Goal: Task Accomplishment & Management: Complete application form

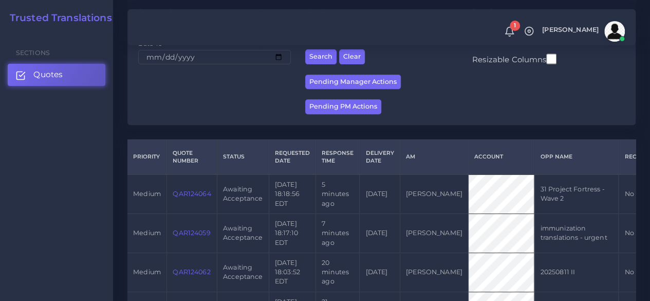
scroll to position [206, 0]
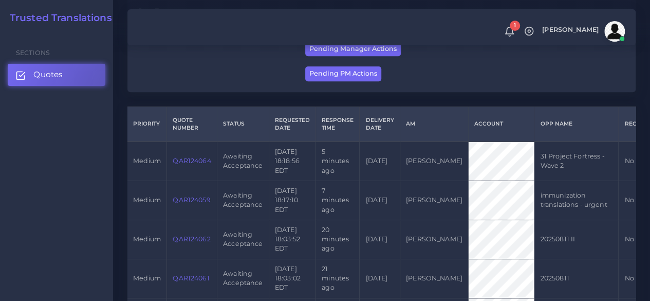
click at [201, 202] on link "QAR124059" at bounding box center [192, 200] width 38 height 8
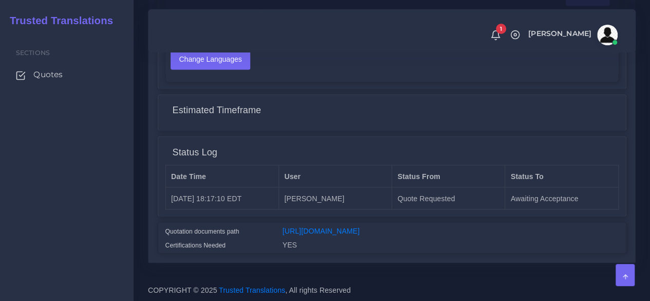
scroll to position [879, 0]
click at [322, 226] on link "https://workdrive.zoho.com/fgoh3e43b1a1fe2124b65bedd7c3c51a0e040/teams/fgoh3e43…" at bounding box center [321, 230] width 77 height 8
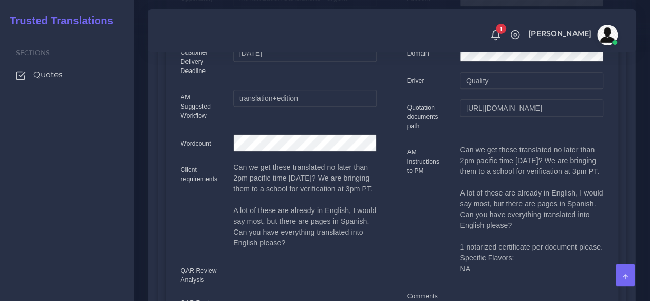
scroll to position [5, 0]
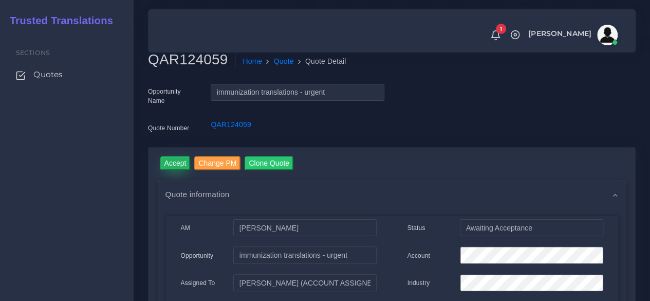
click at [178, 169] on input "Accept" at bounding box center [175, 163] width 30 height 14
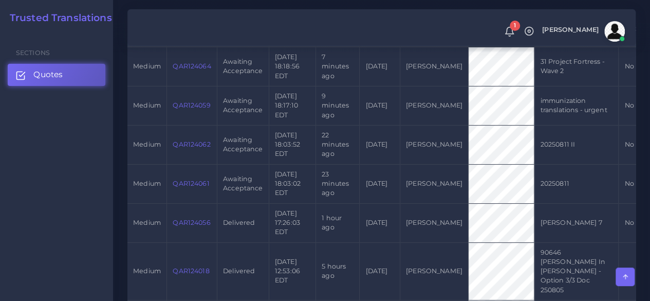
scroll to position [360, 0]
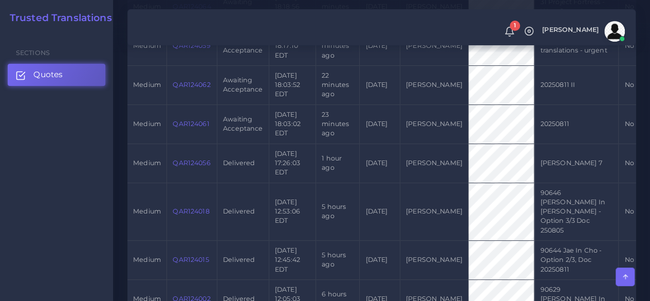
click at [199, 164] on link "QAR124056" at bounding box center [192, 163] width 38 height 8
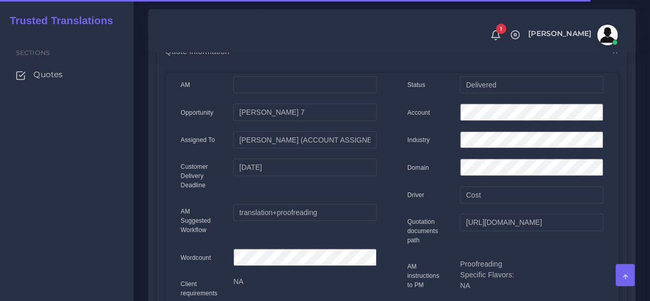
scroll to position [103, 0]
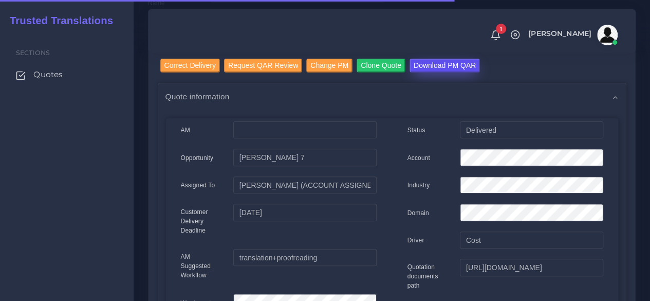
click at [451, 63] on input "Download PM QAR" at bounding box center [445, 66] width 70 height 14
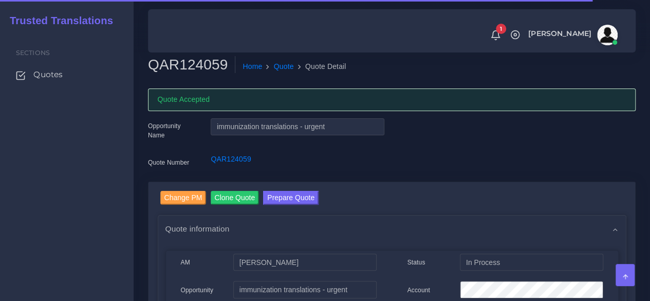
drag, startPoint x: 96, startPoint y: 234, endPoint x: 247, endPoint y: 216, distance: 152.1
click at [97, 234] on div "Sections Quotes" at bounding box center [67, 166] width 134 height 269
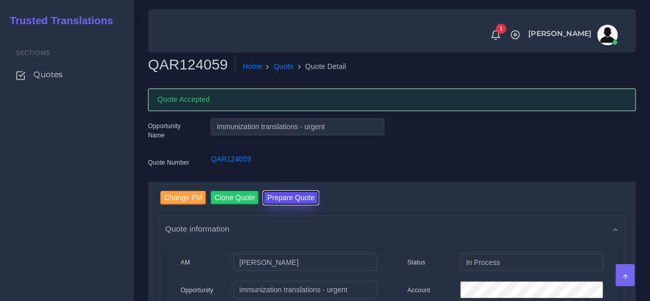
click at [280, 203] on button "Prepare Quote" at bounding box center [290, 198] width 55 height 14
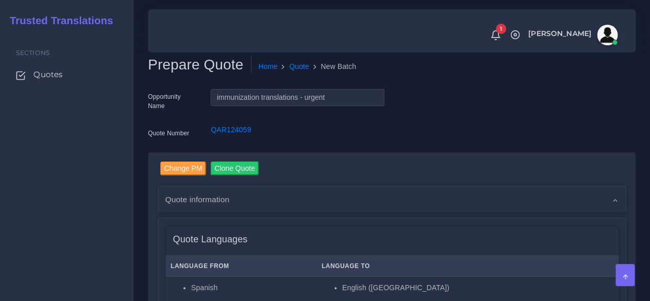
click at [104, 181] on div "Sections Quotes" at bounding box center [67, 166] width 134 height 269
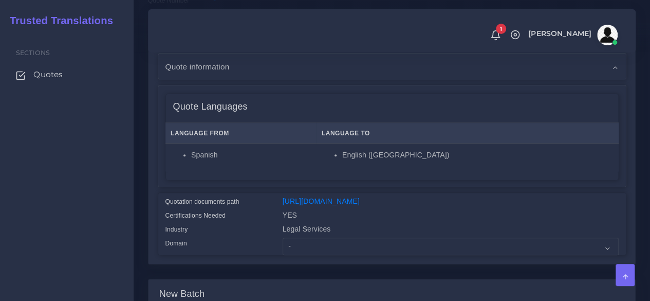
scroll to position [308, 0]
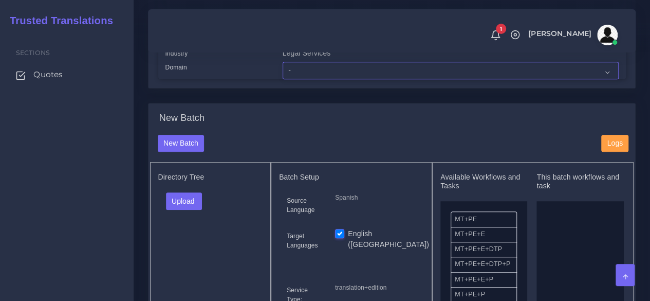
click at [299, 79] on select "- Advertising and Media Agriculture, Forestry and Fishing Architecture, Buildin…" at bounding box center [451, 70] width 336 height 17
select select "Personal Documentation"
click at [283, 79] on select "- Advertising and Media Agriculture, Forestry and Fishing Architecture, Buildin…" at bounding box center [451, 70] width 336 height 17
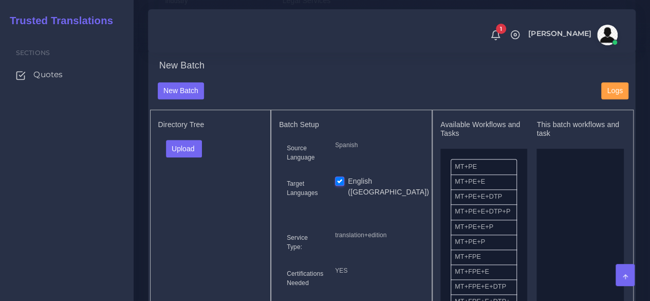
scroll to position [411, 0]
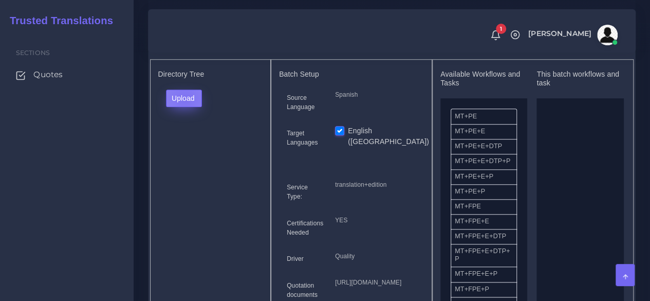
click at [184, 107] on button "Upload" at bounding box center [184, 97] width 36 height 17
click at [185, 151] on div "Folder Files" at bounding box center [202, 130] width 72 height 41
drag, startPoint x: 185, startPoint y: 162, endPoint x: 199, endPoint y: 128, distance: 36.0
click at [185, 162] on div "Directory Tree Upload Folder Files un/check all" at bounding box center [210, 196] width 121 height 274
click at [199, 107] on button "Upload" at bounding box center [184, 97] width 36 height 17
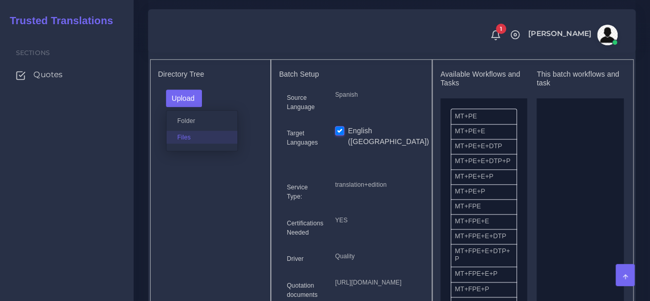
click at [189, 143] on label "Files" at bounding box center [201, 137] width 71 height 13
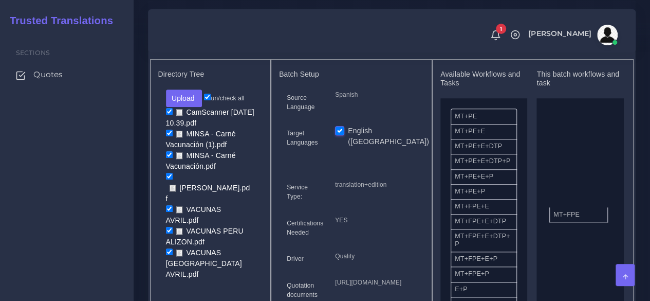
drag, startPoint x: 488, startPoint y: 231, endPoint x: 481, endPoint y: 231, distance: 7.2
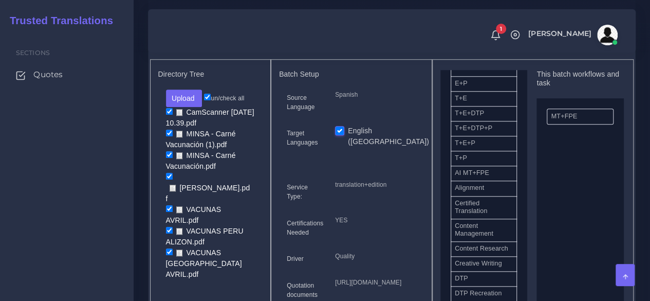
scroll to position [308, 0]
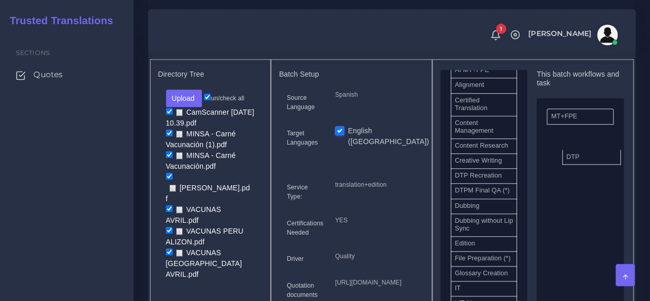
drag, startPoint x: 476, startPoint y: 204, endPoint x: 587, endPoint y: 174, distance: 115.5
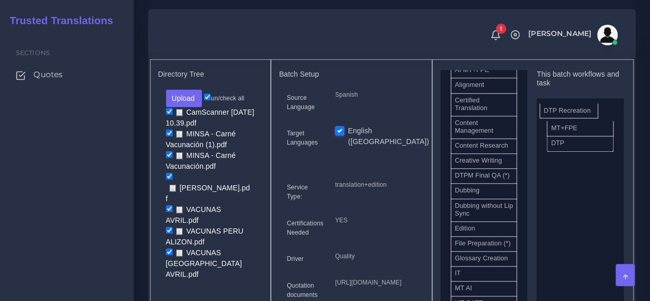
drag, startPoint x: 498, startPoint y: 203, endPoint x: 587, endPoint y: 127, distance: 117.3
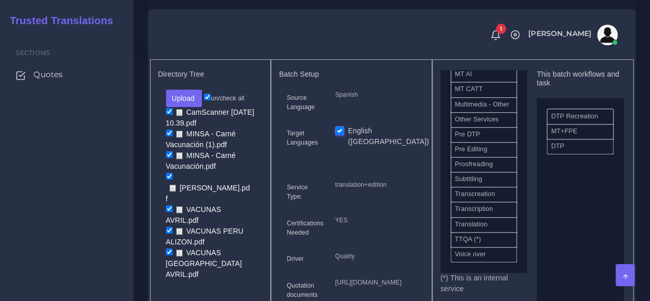
scroll to position [546, 0]
drag, startPoint x: 483, startPoint y: 170, endPoint x: 584, endPoint y: 138, distance: 105.6
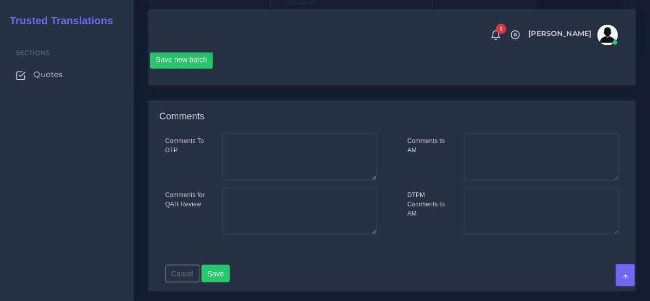
scroll to position [719, 0]
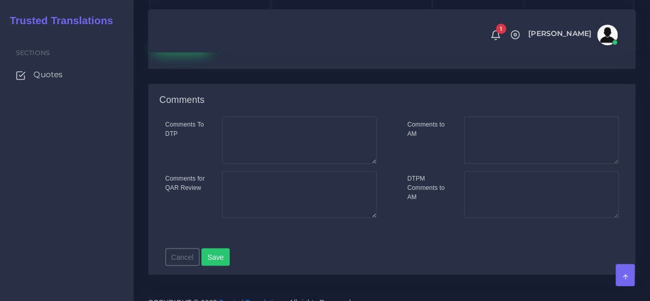
click at [181, 52] on button "Save new batch" at bounding box center [181, 43] width 63 height 17
drag, startPoint x: 101, startPoint y: 200, endPoint x: 132, endPoint y: 200, distance: 30.8
click at [101, 200] on div "Sections Quotes" at bounding box center [67, 166] width 134 height 269
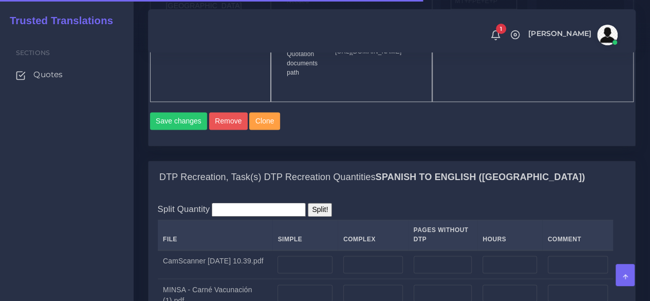
scroll to position [771, 0]
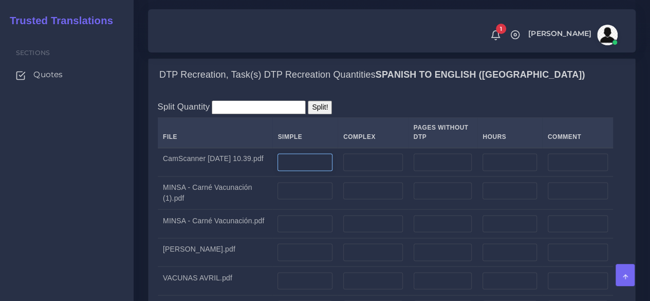
click at [305, 171] on input "number" at bounding box center [304, 161] width 54 height 17
type input "1"
click at [344, 171] on input "number" at bounding box center [373, 161] width 60 height 17
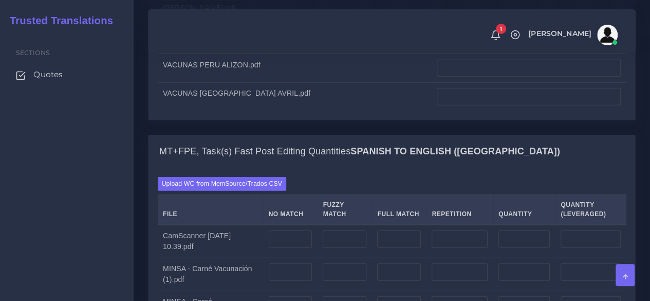
scroll to position [1490, 0]
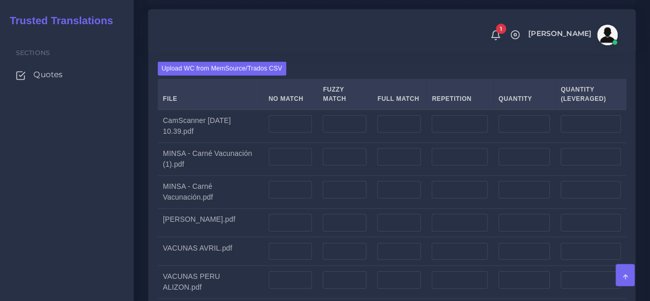
type input "5"
click at [272, 133] on input "number" at bounding box center [291, 123] width 44 height 17
type input "5"
type input "6"
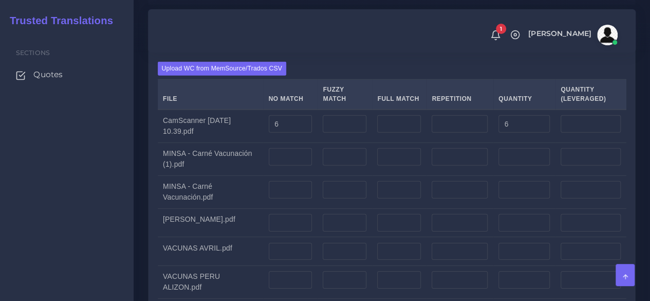
type input "6"
drag, startPoint x: 103, startPoint y: 225, endPoint x: 128, endPoint y: 228, distance: 25.9
click at [103, 226] on div "Sections Quotes" at bounding box center [67, 166] width 134 height 269
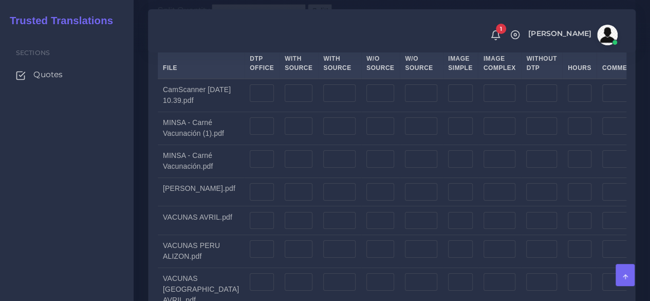
scroll to position [1901, 0]
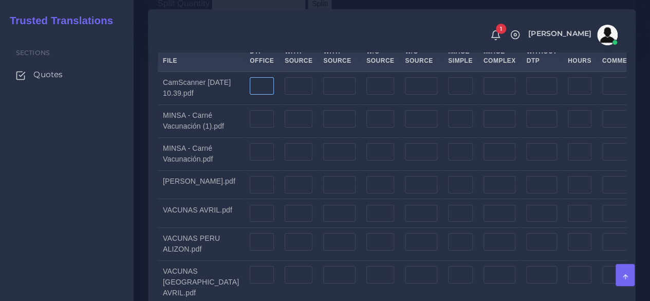
click at [250, 95] on input "number" at bounding box center [262, 85] width 24 height 17
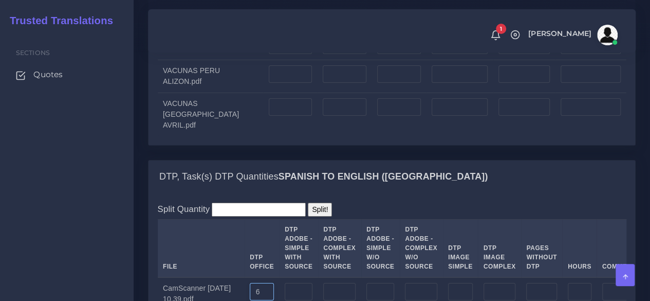
scroll to position [1541, 0]
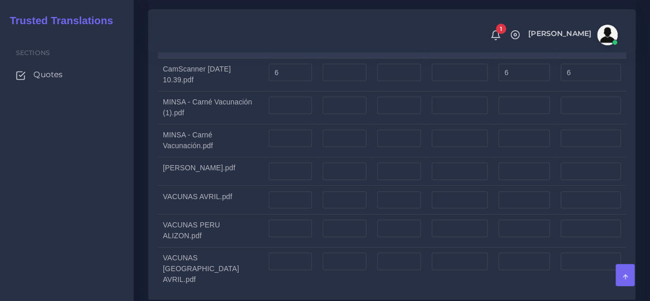
type input "6"
click at [288, 81] on input "6" at bounding box center [291, 72] width 44 height 17
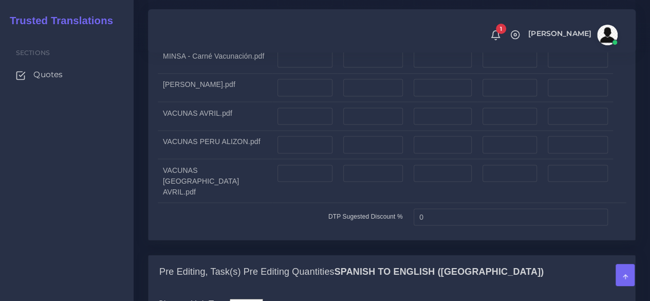
scroll to position [873, 0]
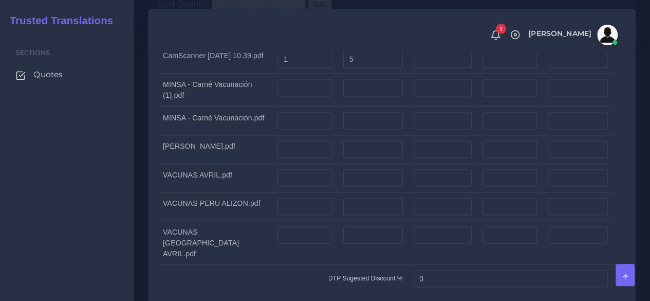
type input "600"
drag, startPoint x: 80, startPoint y: 199, endPoint x: 192, endPoint y: 175, distance: 114.5
click at [80, 199] on div "Sections Quotes" at bounding box center [67, 166] width 134 height 269
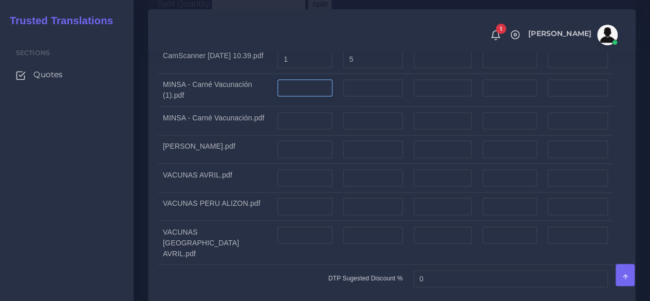
click at [286, 97] on input "number" at bounding box center [304, 87] width 54 height 17
type input "1"
click at [348, 97] on input "number" at bounding box center [373, 87] width 60 height 17
type input "6"
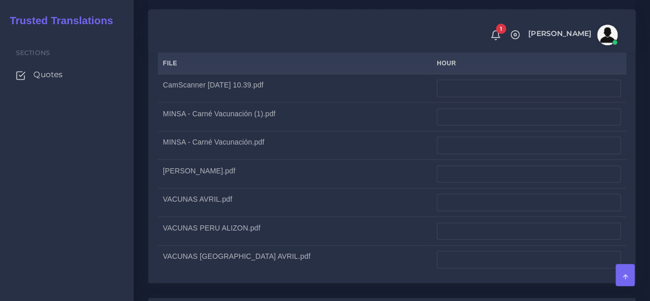
scroll to position [1233, 0]
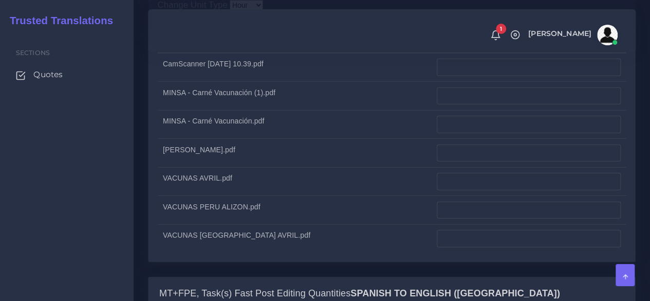
type input "5"
click at [459, 76] on input "number" at bounding box center [529, 67] width 184 height 17
type input "1"
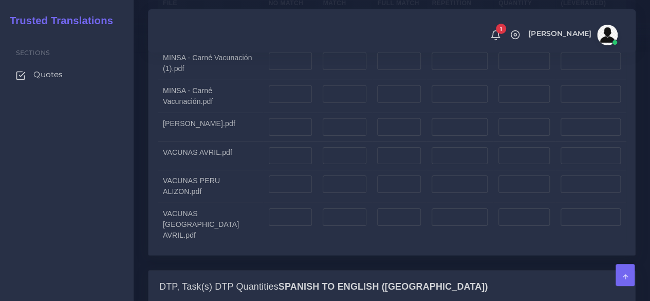
scroll to position [1593, 0]
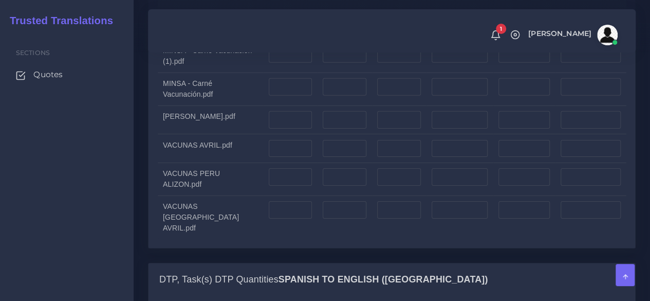
type input "1.5"
click at [275, 63] on input "number" at bounding box center [291, 53] width 44 height 17
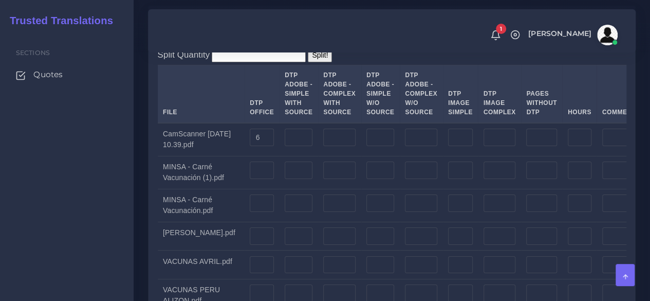
scroll to position [1901, 0]
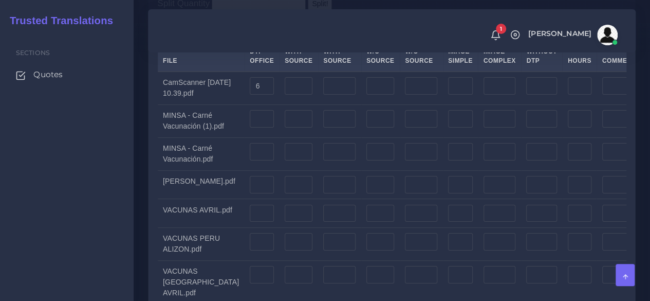
type input "600"
click at [245, 137] on td at bounding box center [262, 120] width 35 height 33
click at [250, 127] on input "number" at bounding box center [262, 118] width 24 height 17
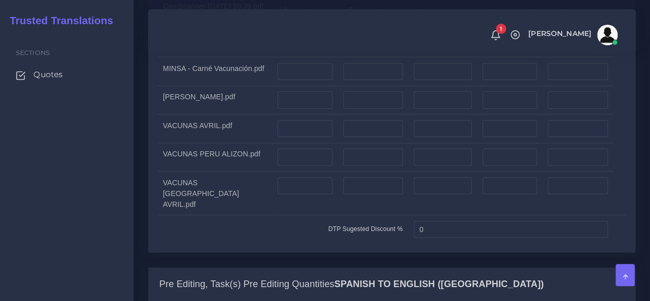
scroll to position [873, 0]
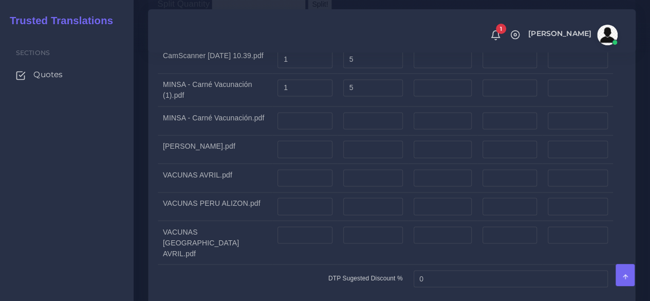
type input "6"
click at [120, 233] on div "Sections Quotes" at bounding box center [67, 166] width 134 height 269
click at [350, 129] on input "number" at bounding box center [373, 120] width 60 height 17
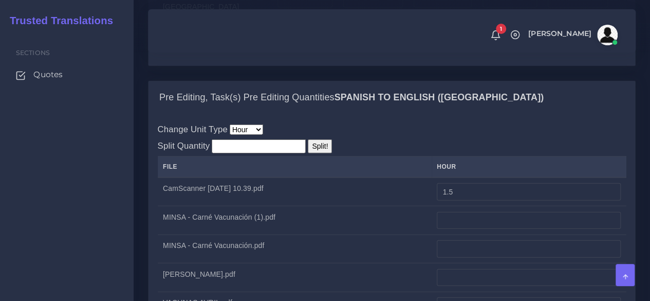
scroll to position [1182, 0]
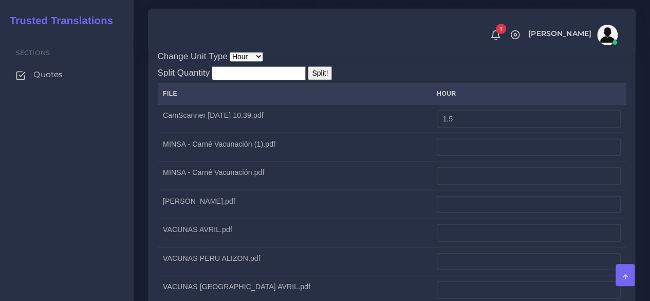
type input "1"
click at [437, 156] on input "number" at bounding box center [529, 147] width 184 height 17
type input "0"
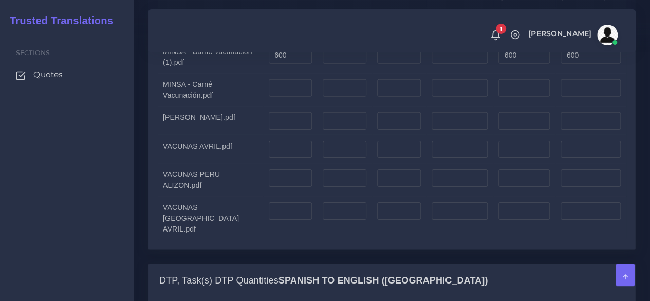
scroll to position [1593, 0]
type input "0.5"
click at [269, 96] on input "number" at bounding box center [291, 86] width 44 height 17
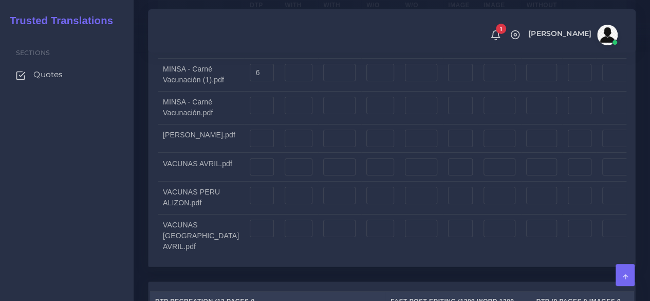
scroll to position [1952, 0]
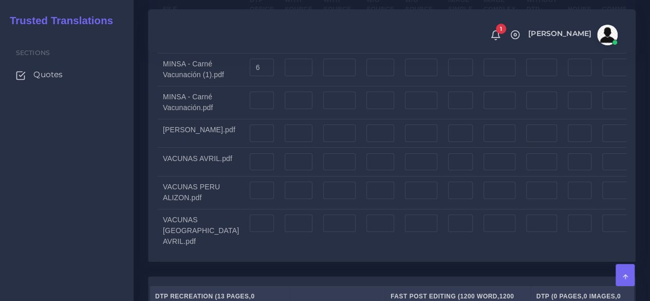
type input "150"
click at [250, 109] on input "number" at bounding box center [262, 99] width 24 height 17
type input "150"
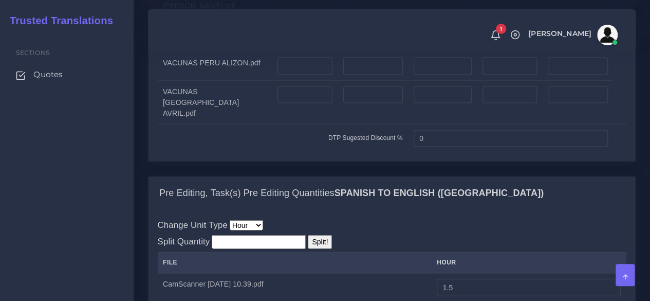
scroll to position [925, 0]
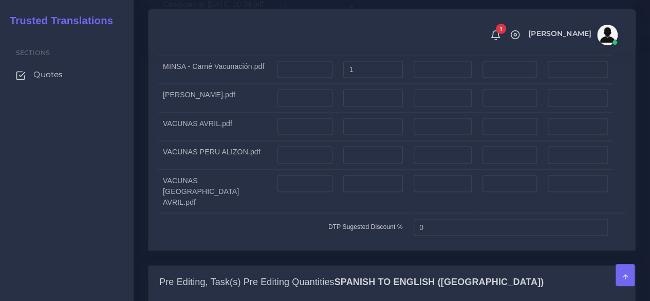
type input "1"
drag, startPoint x: 81, startPoint y: 185, endPoint x: 251, endPoint y: 173, distance: 170.0
click at [81, 186] on div "Sections Quotes" at bounding box center [67, 166] width 134 height 269
click at [285, 106] on input "number" at bounding box center [304, 97] width 54 height 17
type input "1"
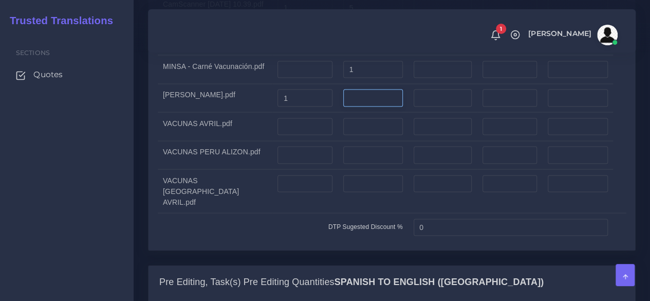
click at [356, 106] on input "number" at bounding box center [373, 97] width 60 height 17
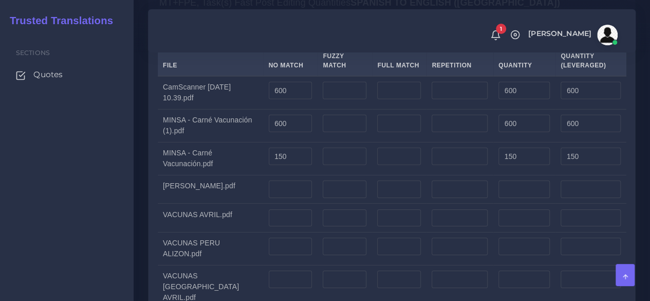
scroll to position [1541, 0]
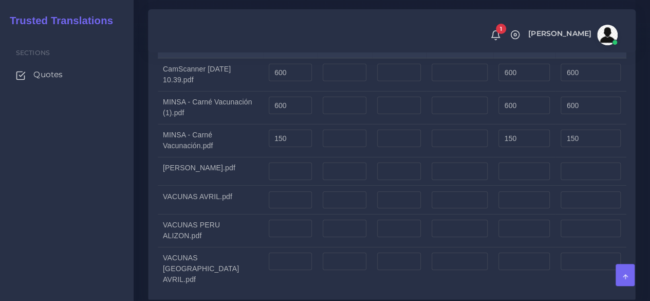
type input "5"
click at [281, 180] on input "number" at bounding box center [291, 170] width 44 height 17
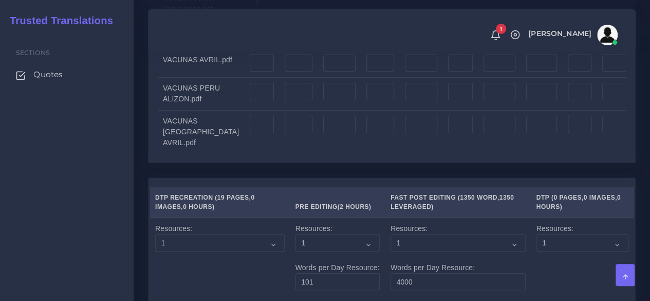
scroll to position [2055, 0]
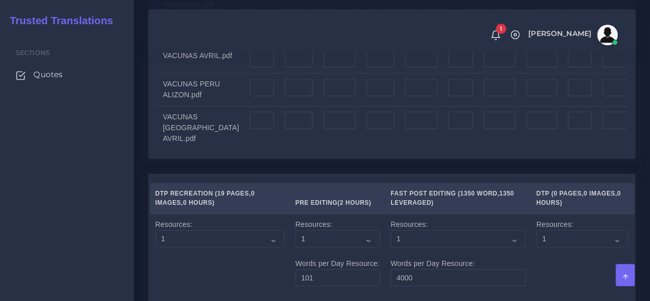
type input "600"
click at [250, 39] on input "number" at bounding box center [262, 30] width 24 height 17
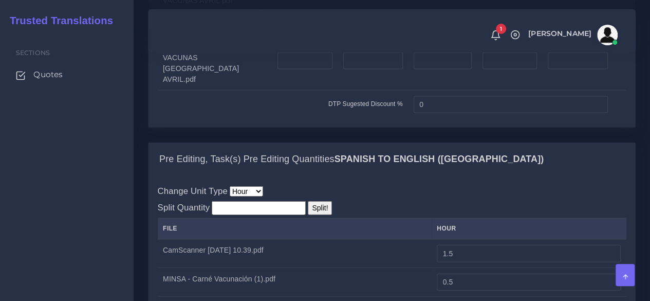
scroll to position [1028, 0]
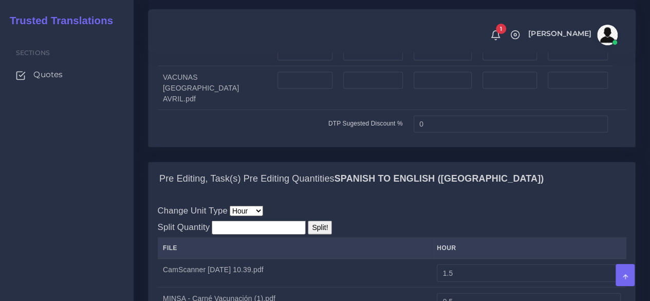
type input "6"
drag, startPoint x: 126, startPoint y: 239, endPoint x: 174, endPoint y: 200, distance: 61.7
click at [126, 239] on div "Sections Quotes" at bounding box center [67, 166] width 134 height 269
click at [343, 32] on input "number" at bounding box center [373, 23] width 60 height 17
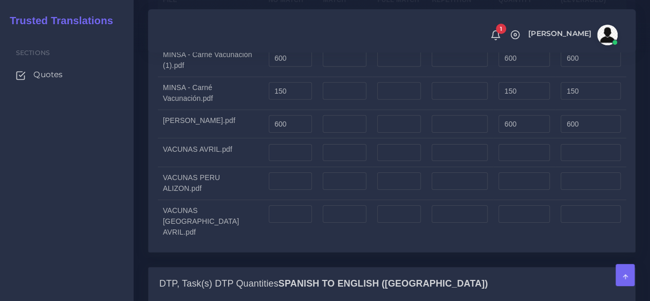
scroll to position [1593, 0]
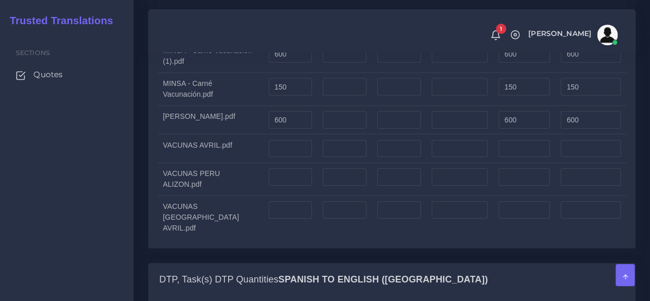
type input "1"
click at [277, 157] on input "number" at bounding box center [291, 148] width 44 height 17
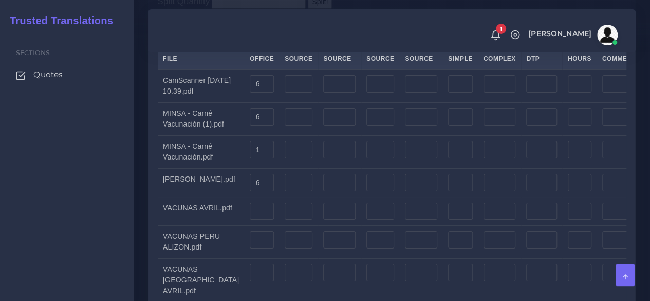
scroll to position [2004, 0]
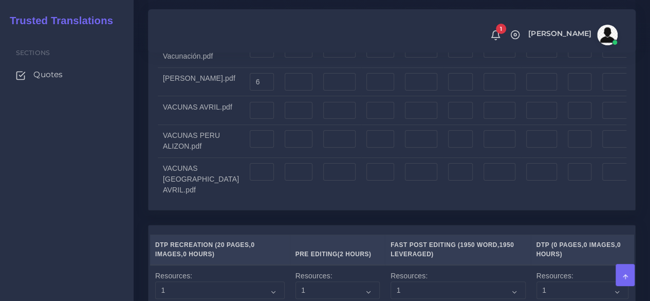
type input "200"
click at [250, 119] on input "number" at bounding box center [262, 110] width 24 height 17
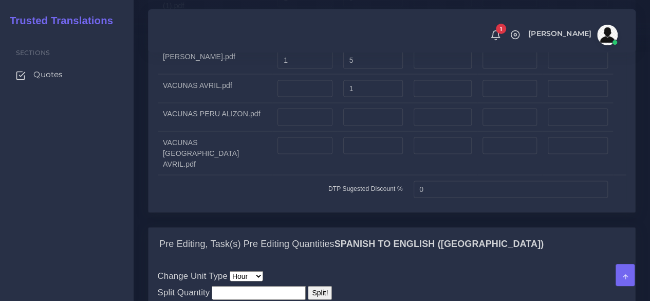
scroll to position [976, 0]
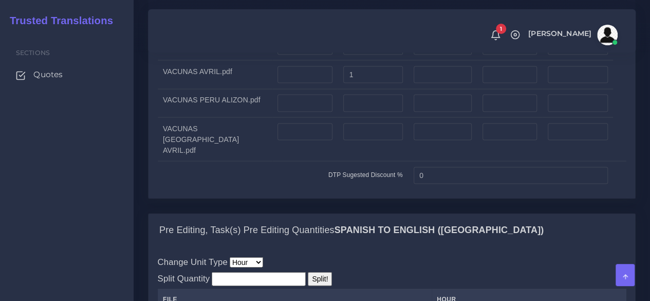
type input "1"
drag, startPoint x: 98, startPoint y: 227, endPoint x: 114, endPoint y: 225, distance: 16.6
click at [98, 227] on div "Sections Quotes" at bounding box center [67, 166] width 134 height 269
click at [286, 112] on input "number" at bounding box center [304, 103] width 54 height 17
type input "1"
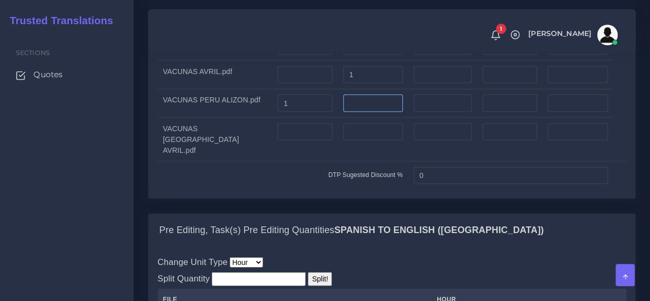
click at [354, 112] on input "number" at bounding box center [373, 103] width 60 height 17
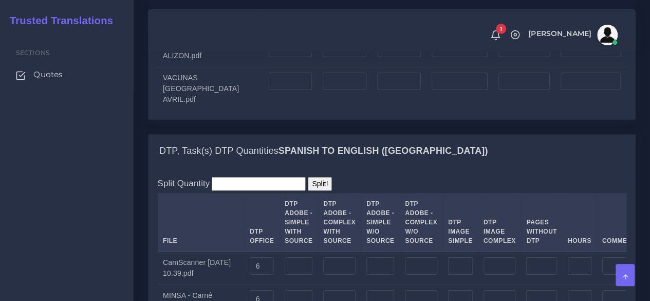
scroll to position [1747, 0]
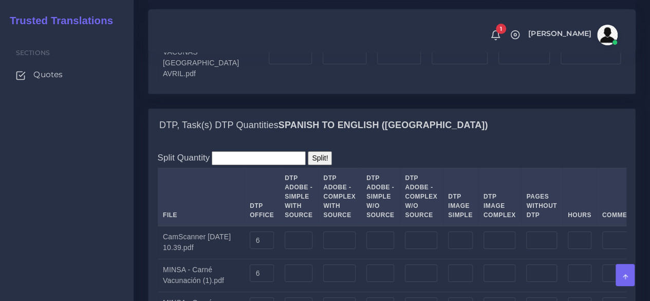
type input "1"
click at [269, 31] on input "number" at bounding box center [291, 22] width 44 height 17
type input "3"
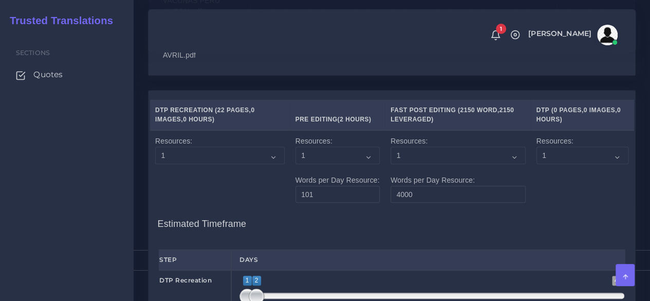
scroll to position [2158, 0]
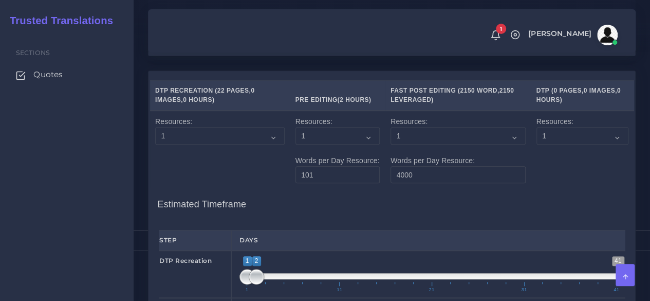
type input "250"
type input "2"
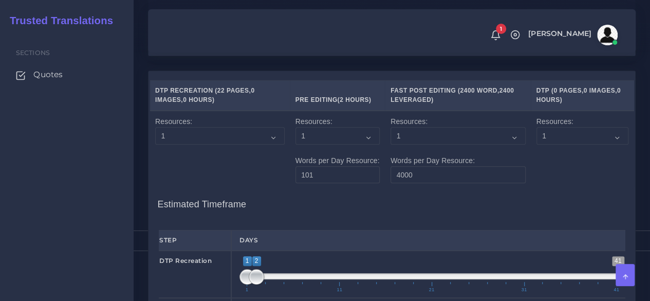
click at [120, 254] on div "Sections Quotes" at bounding box center [67, 166] width 134 height 269
click at [250, 26] on input "number" at bounding box center [262, 17] width 24 height 17
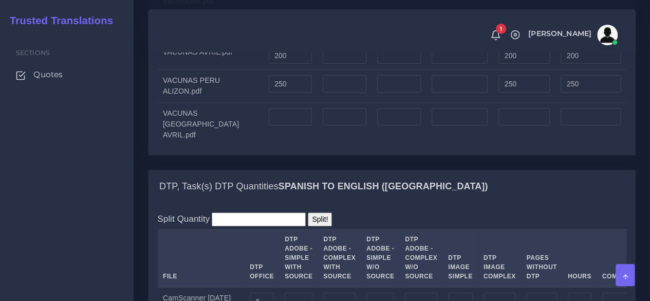
scroll to position [1644, 0]
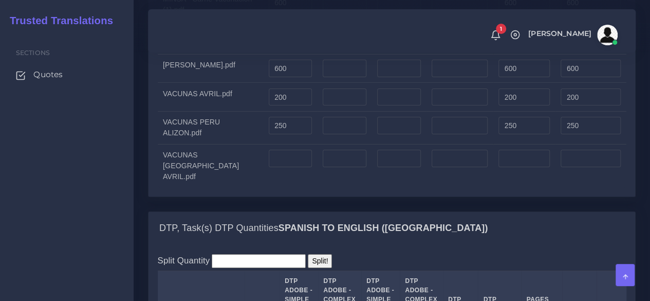
type input "1"
click at [281, 167] on input "number" at bounding box center [291, 158] width 44 height 17
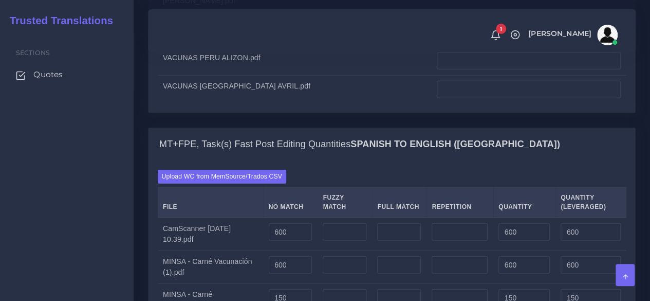
scroll to position [1233, 0]
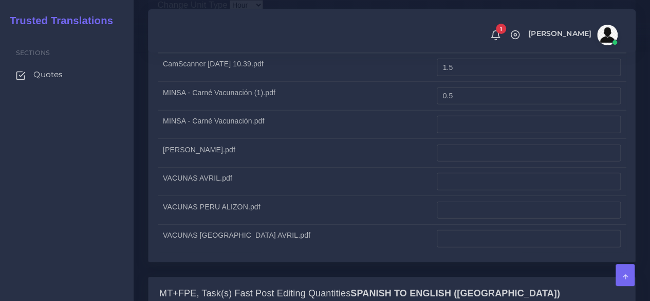
type input "250"
click at [470, 133] on input "number" at bounding box center [529, 124] width 184 height 17
type input "0"
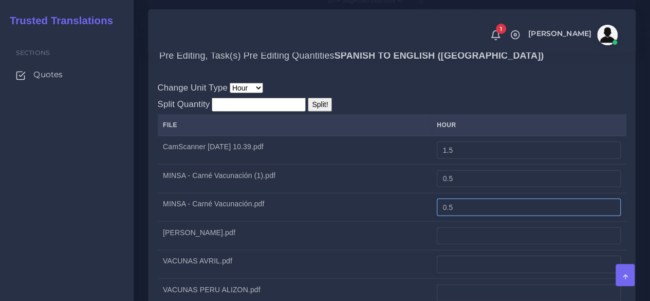
scroll to position [1028, 0]
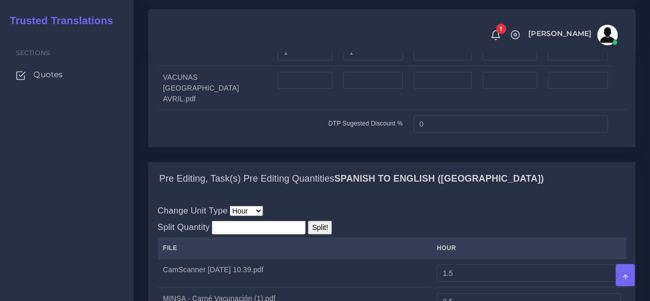
type input "0.5"
click at [343, 89] on input "number" at bounding box center [373, 80] width 60 height 17
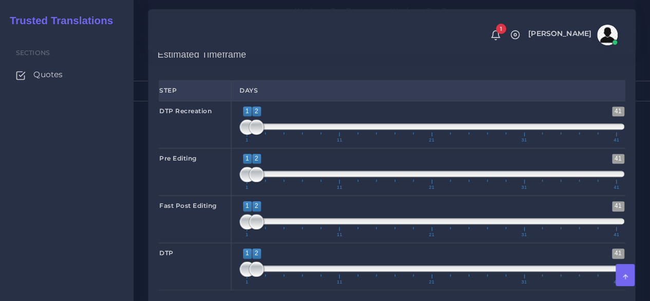
scroll to position [2363, 0]
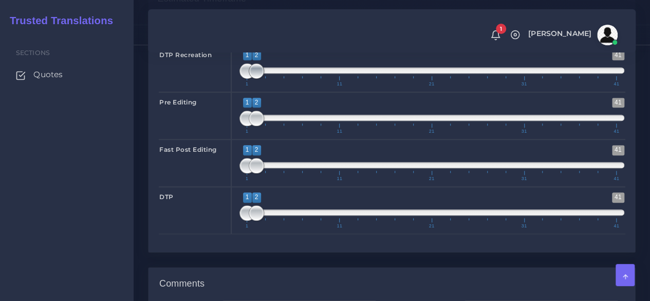
type input "1"
type input "1;1"
drag, startPoint x: 251, startPoint y: 175, endPoint x: 240, endPoint y: 179, distance: 11.5
click at [240, 86] on span "1 41 1 2 1 — 2 1 11 21 31 41" at bounding box center [431, 68] width 385 height 36
type input "1;1"
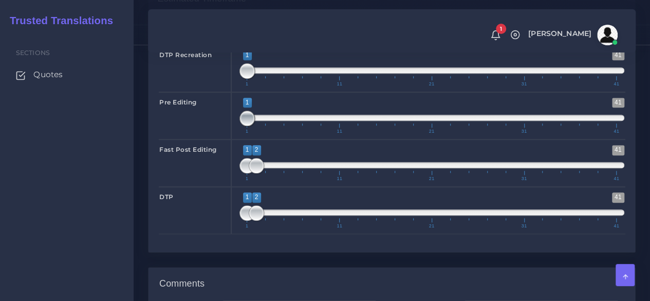
drag, startPoint x: 254, startPoint y: 219, endPoint x: 221, endPoint y: 226, distance: 33.6
click at [221, 139] on div "Pre Editing 1 41 1 1 1 — 1 1 11 21 31 41 1;1" at bounding box center [391, 115] width 481 height 47
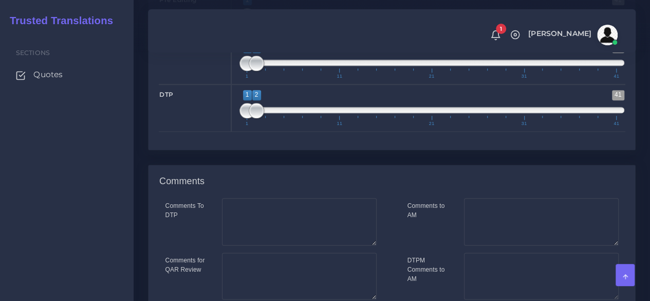
scroll to position [2466, 0]
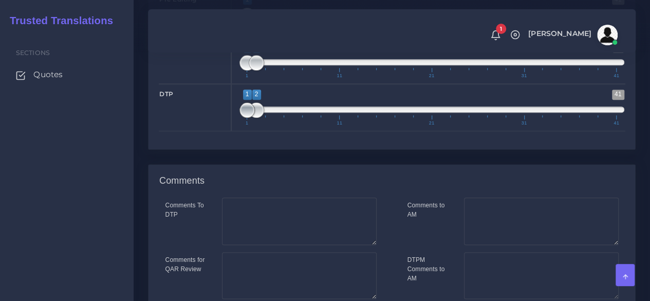
type input "2;2"
drag, startPoint x: 245, startPoint y: 211, endPoint x: 255, endPoint y: 210, distance: 9.8
click at [255, 118] on span at bounding box center [246, 109] width 15 height 15
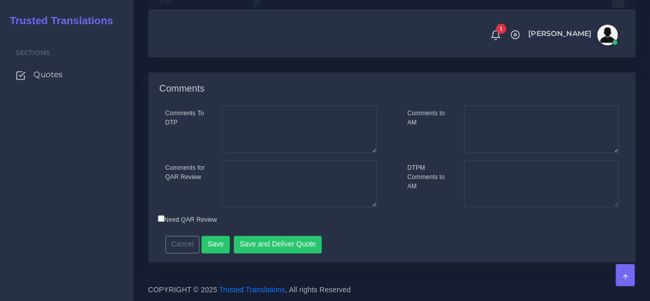
scroll to position [2657, 0]
click at [269, 245] on button "Save and Deliver Quote" at bounding box center [278, 243] width 88 height 17
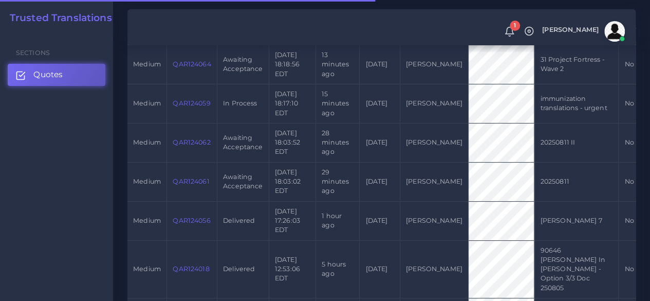
scroll to position [308, 0]
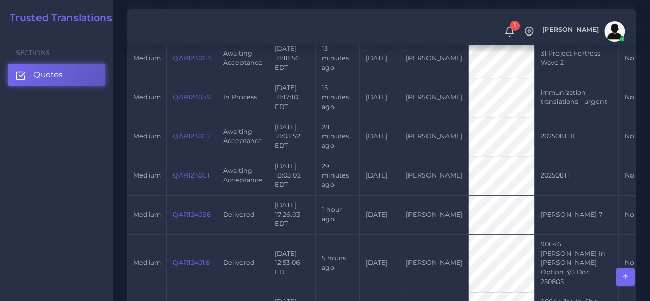
click at [189, 176] on link "QAR124061" at bounding box center [191, 175] width 36 height 8
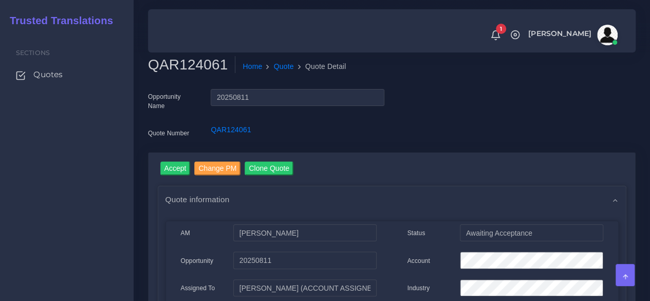
click at [188, 64] on h2 "QAR124061" at bounding box center [191, 64] width 87 height 17
copy h2 "QAR124061"
click at [179, 163] on input "Accept" at bounding box center [175, 168] width 30 height 14
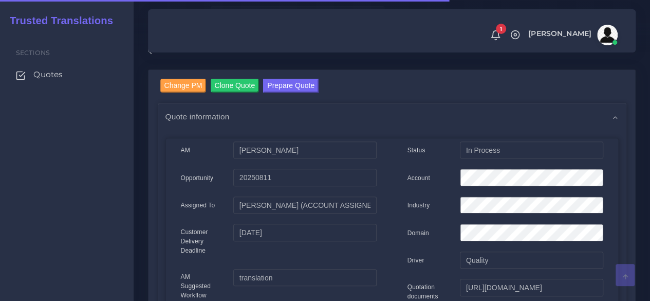
scroll to position [154, 0]
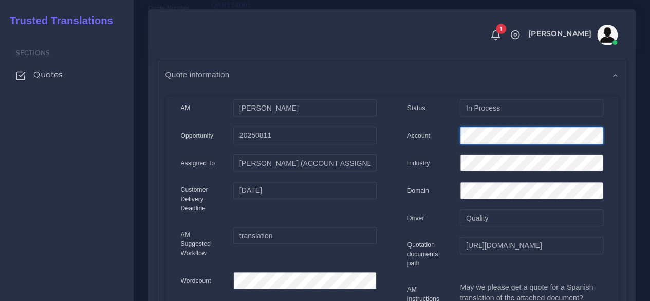
click at [345, 113] on div "AM [PERSON_NAME]" at bounding box center [391, 291] width 453 height 384
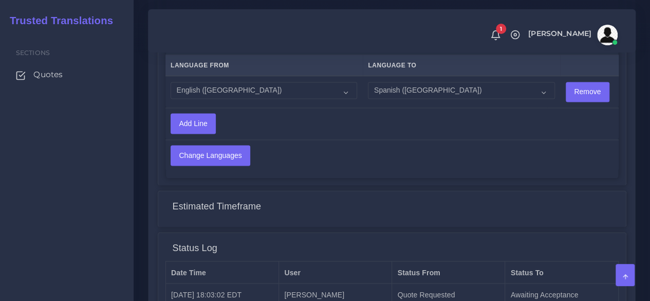
scroll to position [865, 0]
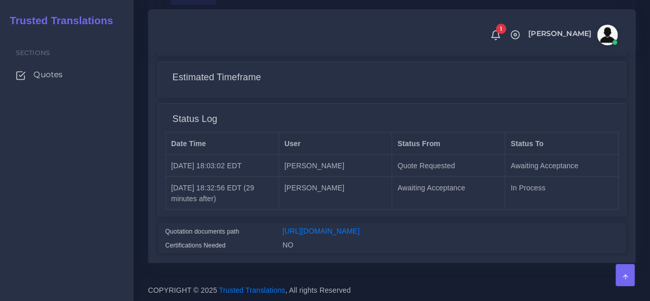
click at [326, 225] on div "[URL][DOMAIN_NAME]" at bounding box center [450, 232] width 351 height 14
click at [323, 226] on link "[URL][DOMAIN_NAME]" at bounding box center [321, 230] width 77 height 8
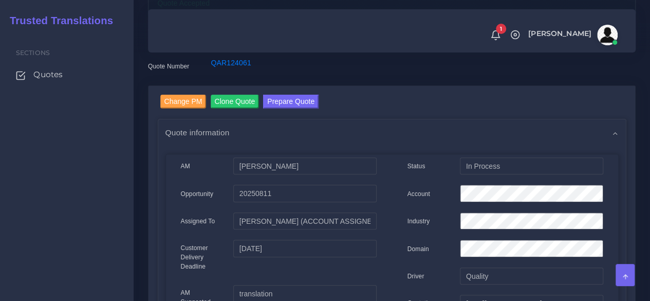
scroll to position [0, 0]
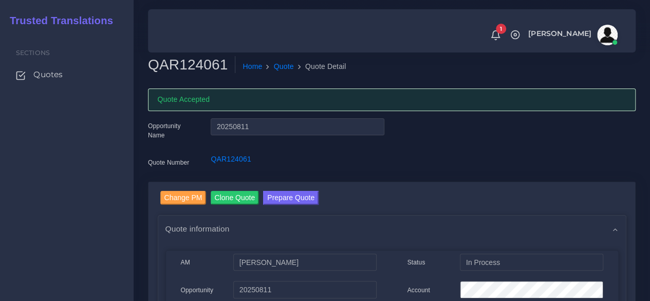
click at [187, 62] on h2 "QAR124061" at bounding box center [191, 64] width 87 height 17
copy h2 "QAR124061"
click at [105, 92] on div "Sections Quotes" at bounding box center [67, 166] width 134 height 269
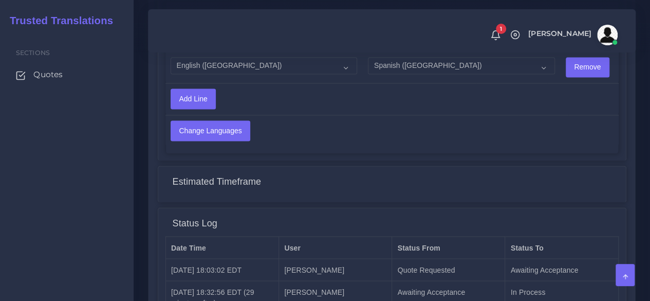
scroll to position [865, 0]
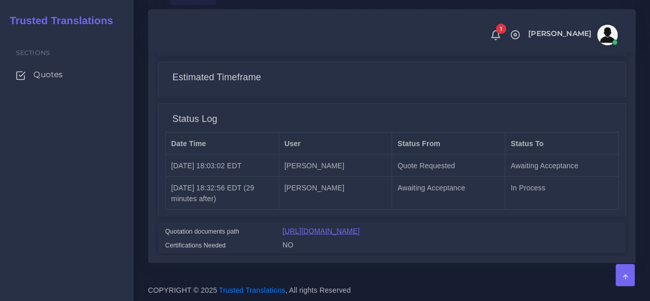
click at [312, 226] on link "https://workdrive.zoho.com/fgoh3e43b1a1fe2124b65bedd7c3c51a0e040/teams/fgoh3e43…" at bounding box center [321, 230] width 77 height 8
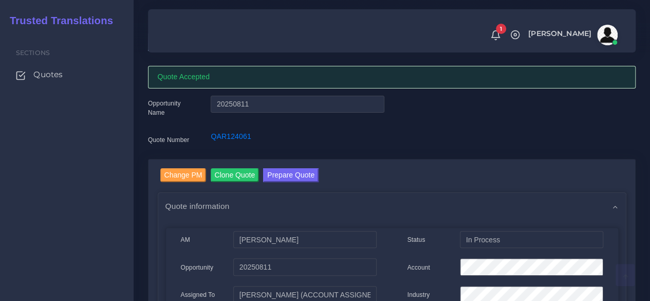
scroll to position [0, 0]
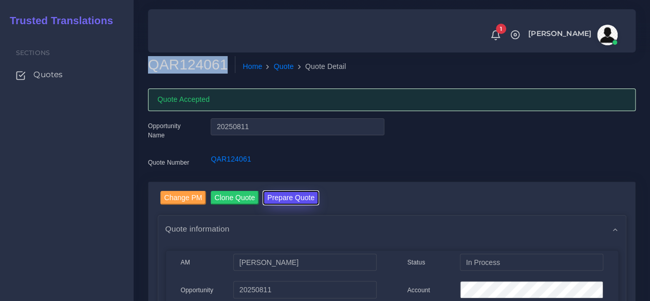
click at [283, 193] on button "Prepare Quote" at bounding box center [290, 198] width 55 height 14
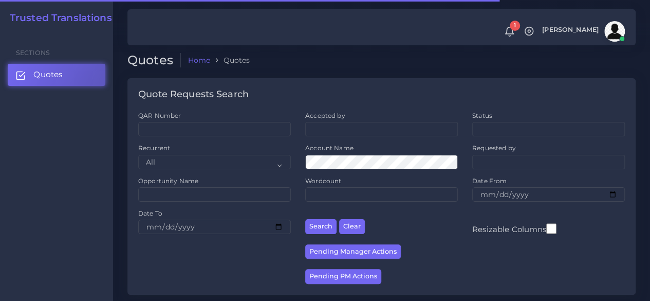
scroll to position [308, 0]
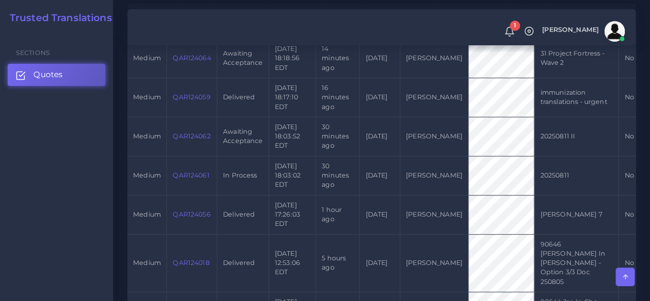
click at [200, 135] on link "QAR124062" at bounding box center [192, 136] width 38 height 8
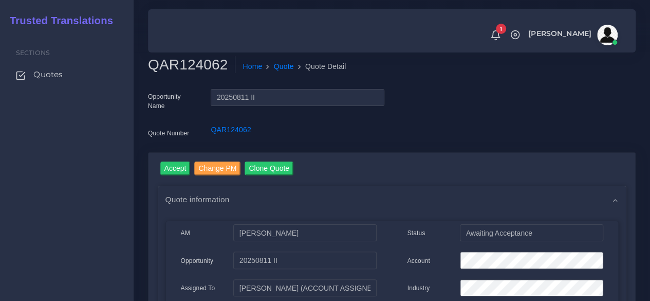
click at [178, 69] on h2 "QAR124062" at bounding box center [191, 64] width 87 height 17
copy h2 "QAR124062"
click at [174, 170] on input "Accept" at bounding box center [175, 168] width 30 height 14
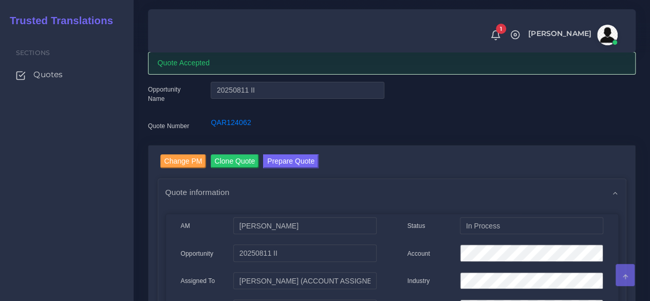
scroll to position [51, 0]
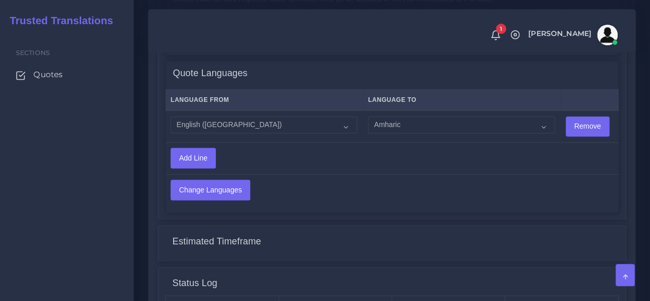
scroll to position [925, 0]
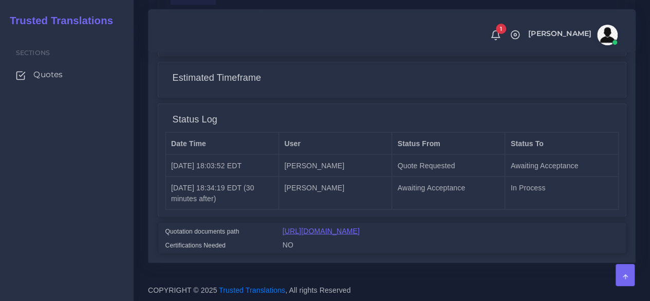
click at [337, 230] on link "[URL][DOMAIN_NAME]" at bounding box center [321, 230] width 77 height 8
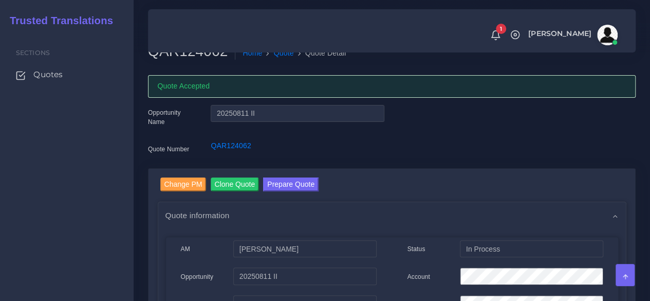
scroll to position [0, 0]
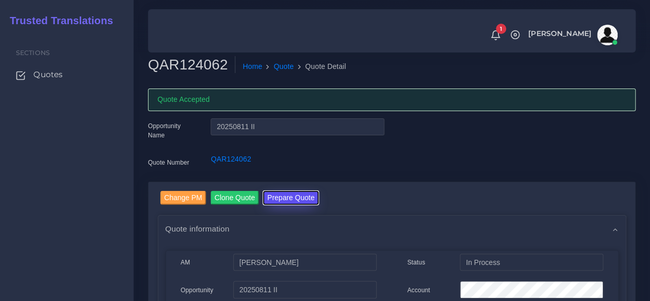
click at [309, 197] on button "Prepare Quote" at bounding box center [290, 198] width 55 height 14
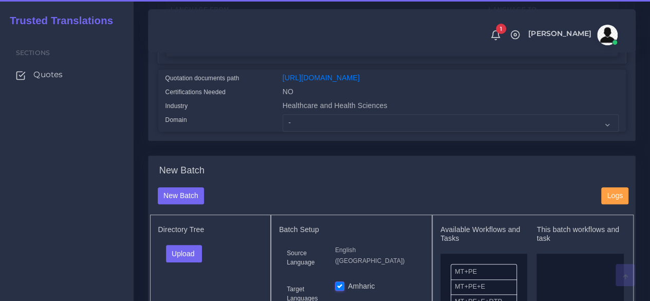
scroll to position [257, 0]
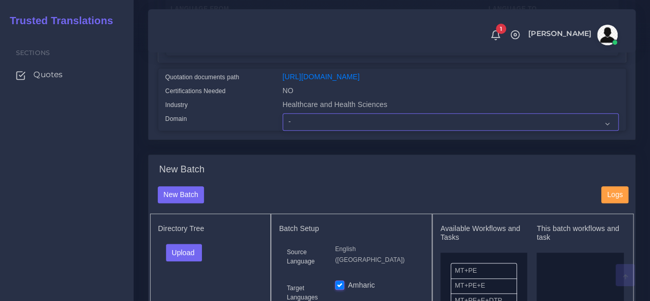
click at [318, 131] on select "- Advertising and Media Agriculture, Forestry and Fishing Architecture, Buildin…" at bounding box center [451, 121] width 336 height 17
select select "Healthcare and Health Sciences"
click at [283, 131] on select "- Advertising and Media Agriculture, Forestry and Fishing Architecture, Buildin…" at bounding box center [451, 121] width 336 height 17
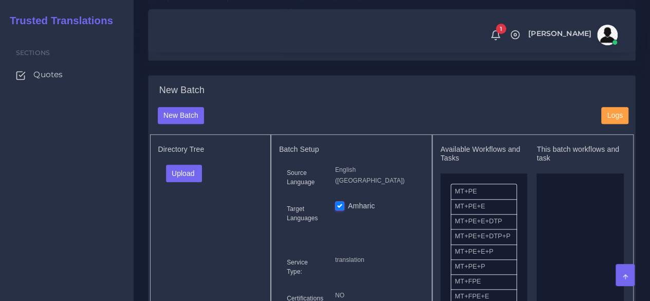
scroll to position [411, 0]
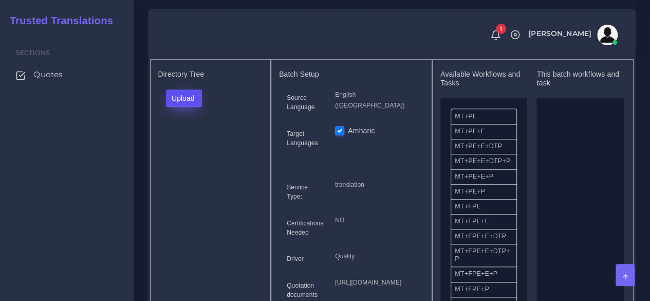
click at [182, 107] on button "Upload" at bounding box center [184, 97] width 36 height 17
click at [185, 143] on label "Files" at bounding box center [201, 137] width 71 height 13
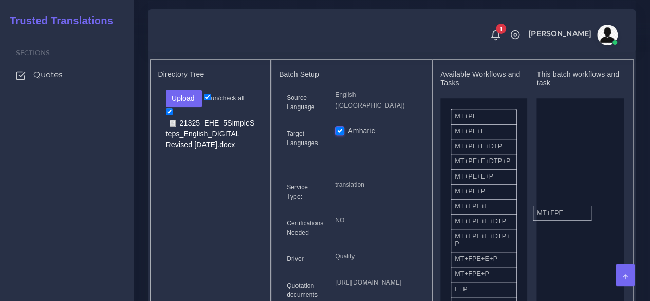
drag, startPoint x: 483, startPoint y: 230, endPoint x: 560, endPoint y: 230, distance: 76.6
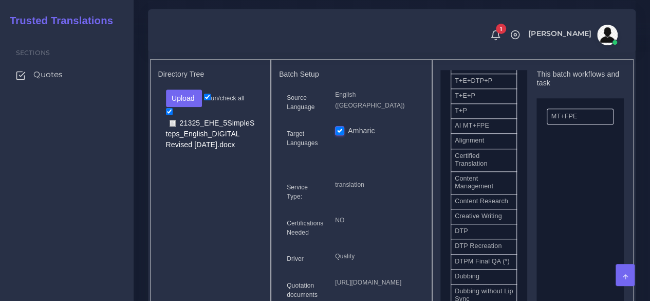
scroll to position [308, 0]
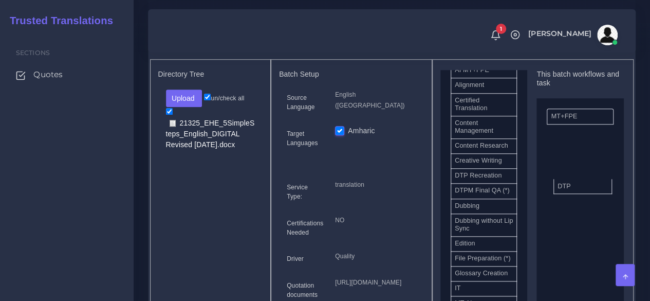
drag, startPoint x: 478, startPoint y: 207, endPoint x: 581, endPoint y: 206, distance: 102.8
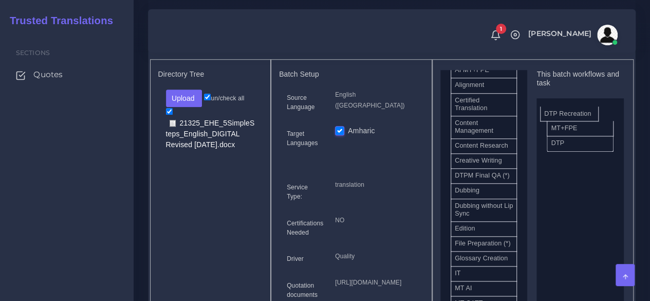
drag, startPoint x: 492, startPoint y: 201, endPoint x: 582, endPoint y: 125, distance: 117.7
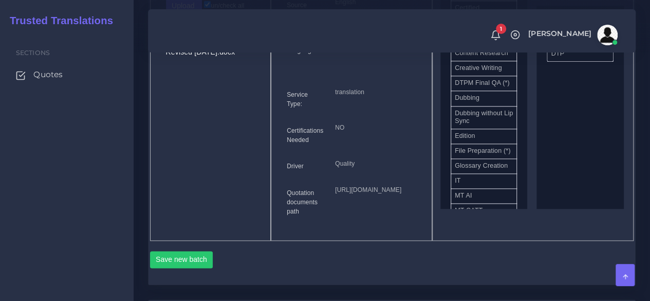
scroll to position [668, 0]
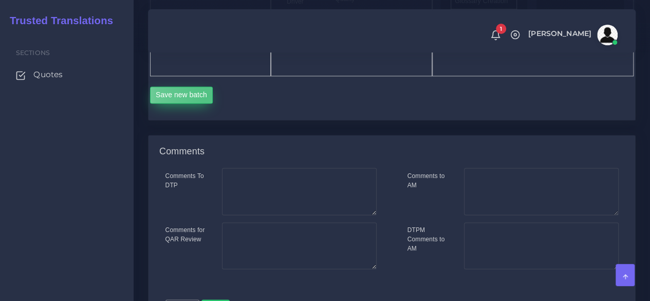
click at [206, 104] on button "Save new batch" at bounding box center [181, 94] width 63 height 17
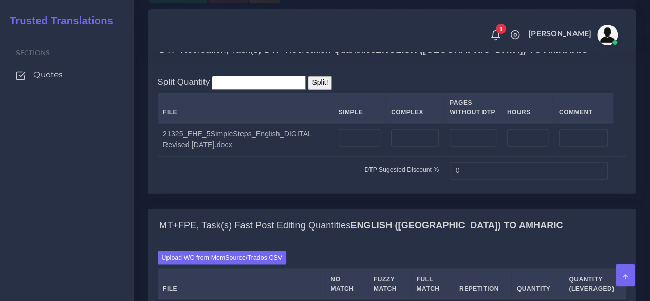
scroll to position [822, 0]
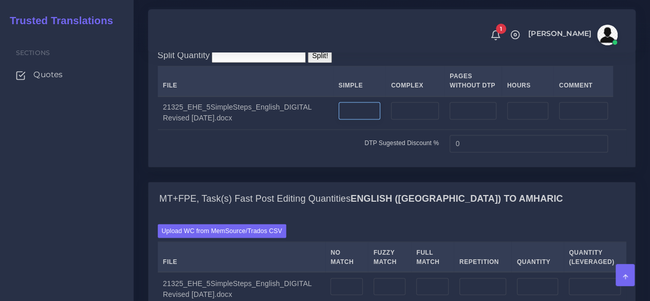
click at [343, 119] on input "number" at bounding box center [360, 110] width 42 height 17
type input "1"
click at [410, 119] on input "number" at bounding box center [415, 110] width 48 height 17
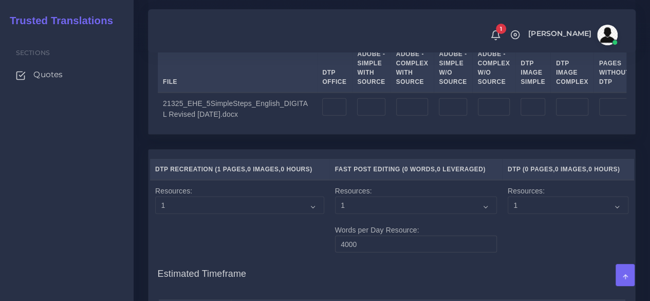
scroll to position [1182, 0]
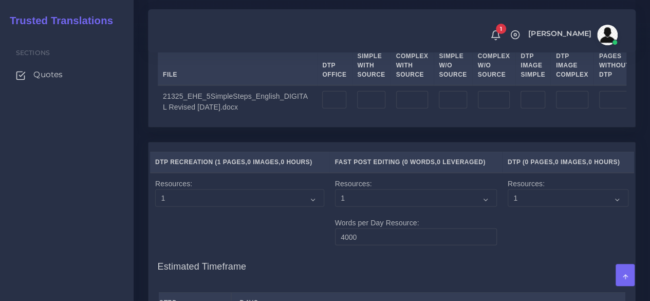
type input "1"
click at [362, 108] on input "number" at bounding box center [371, 99] width 28 height 17
type input "1"
click at [397, 108] on input "number" at bounding box center [412, 99] width 32 height 17
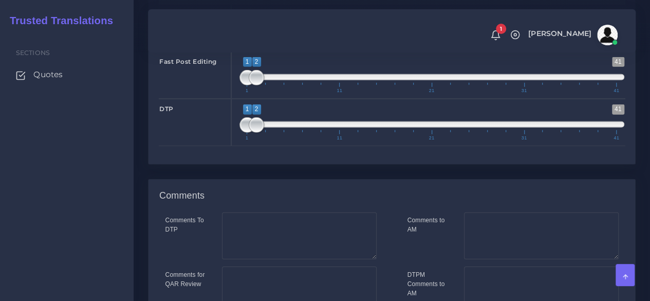
scroll to position [1681, 0]
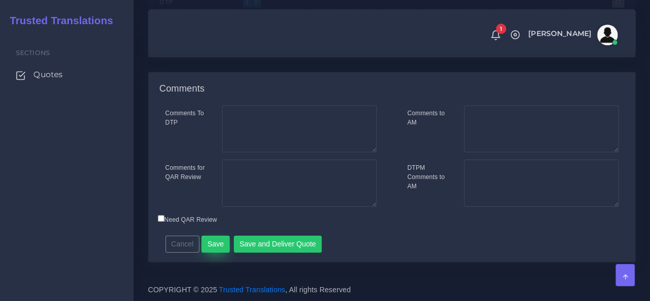
type input "1"
click at [213, 241] on button "Save" at bounding box center [215, 243] width 28 height 17
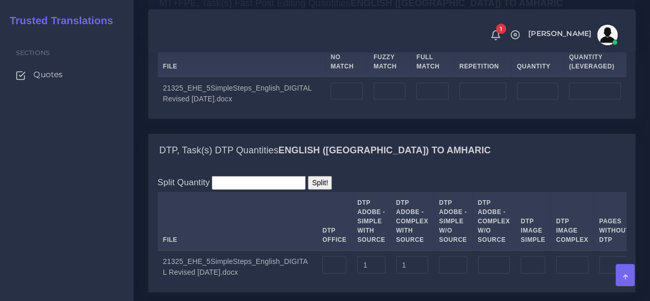
scroll to position [1079, 0]
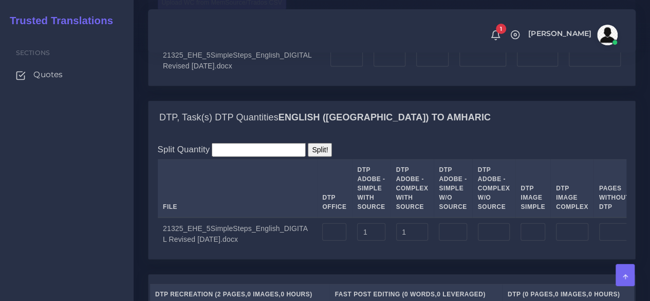
click at [237, 10] on label "Upload WC from MemSource/Trados CSV" at bounding box center [222, 3] width 129 height 14
click at [0, 0] on input "Upload WC from MemSource/Trados CSV" at bounding box center [0, 0] width 0 height 0
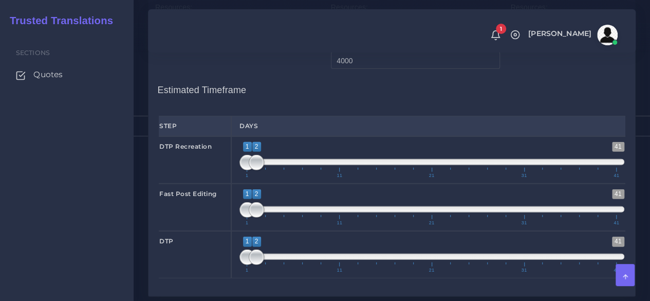
scroll to position [1490, 0]
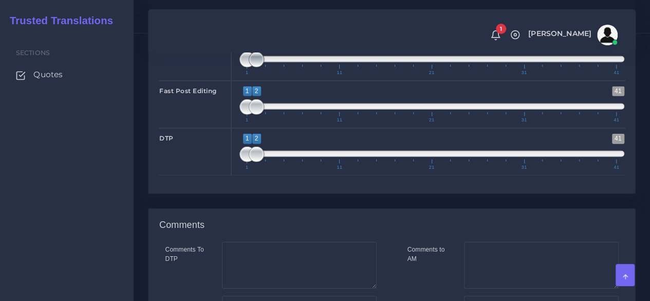
type input "1;1"
drag, startPoint x: 259, startPoint y: 145, endPoint x: 226, endPoint y: 156, distance: 34.5
click at [227, 81] on div "DTP Recreation 1 41 1 2 1 — 2 1 11 21 31 41 1;1" at bounding box center [391, 56] width 481 height 47
type input "1;1"
drag, startPoint x: 258, startPoint y: 196, endPoint x: 222, endPoint y: 197, distance: 36.5
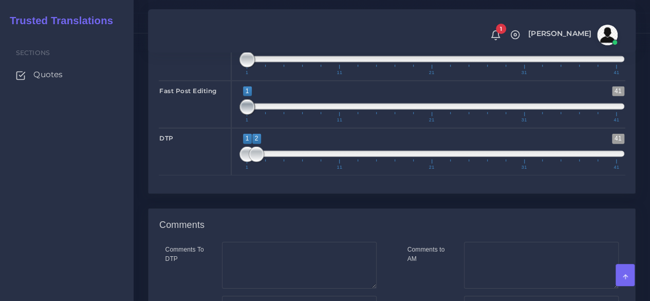
click at [222, 128] on div "Fast Post Editing 1 41 1 1 1 — 1 1 11 21 31 41 1;1" at bounding box center [391, 104] width 481 height 47
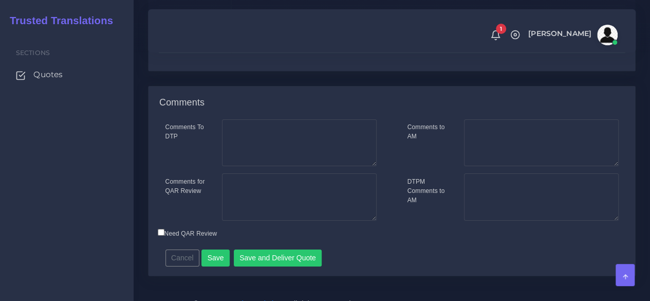
scroll to position [1710, 0]
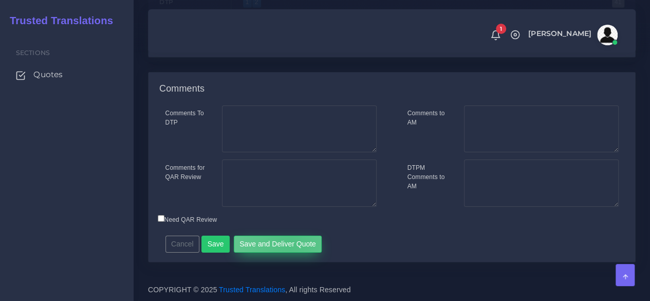
click at [286, 242] on button "Save and Deliver Quote" at bounding box center [278, 243] width 88 height 17
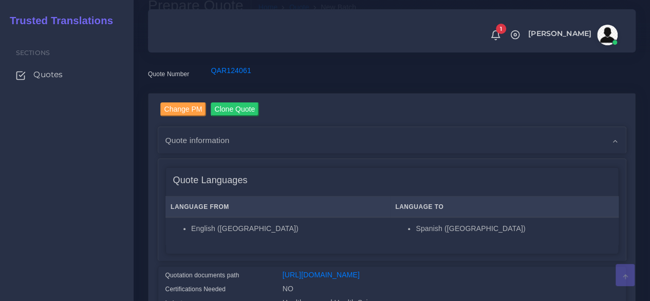
scroll to position [206, 0]
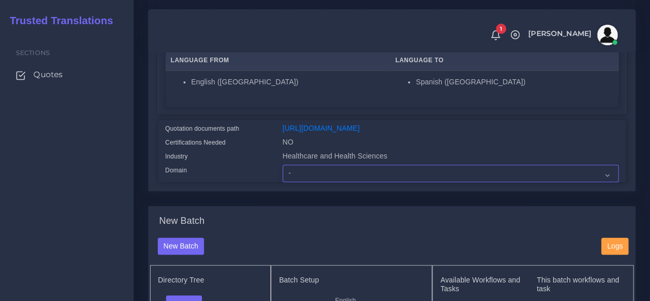
click at [305, 182] on select "- Advertising and Media Agriculture, Forestry and Fishing Architecture, Buildin…" at bounding box center [451, 172] width 336 height 17
select select "Healthcare and Health Sciences"
click at [283, 182] on select "- Advertising and Media Agriculture, Forestry and Fishing Architecture, Buildin…" at bounding box center [451, 172] width 336 height 17
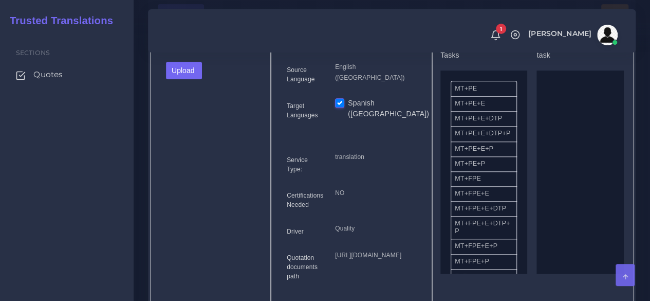
scroll to position [462, 0]
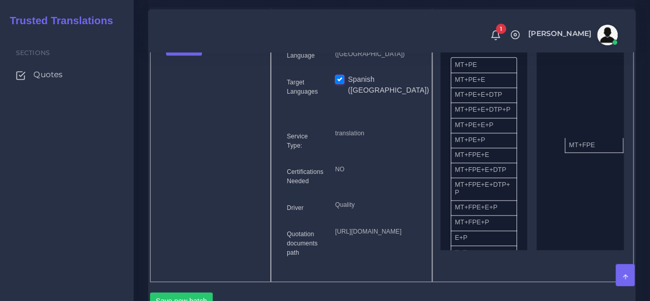
drag, startPoint x: 483, startPoint y: 176, endPoint x: 597, endPoint y: 160, distance: 115.2
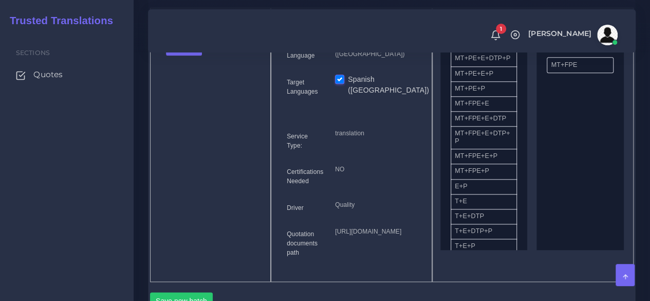
scroll to position [206, 0]
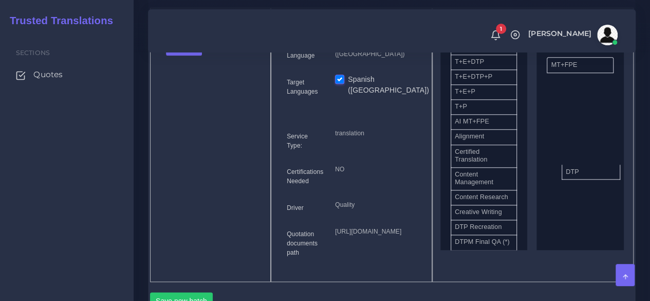
drag, startPoint x: 485, startPoint y: 255, endPoint x: 589, endPoint y: 191, distance: 122.8
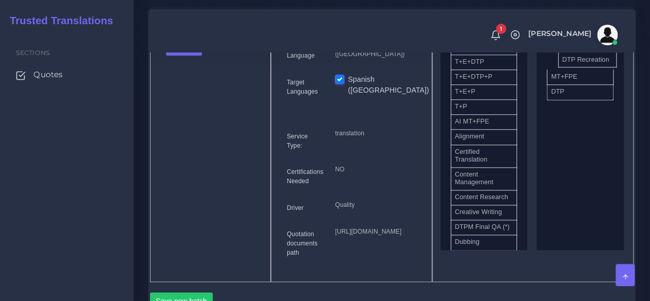
drag, startPoint x: 478, startPoint y: 252, endPoint x: 586, endPoint y: 73, distance: 208.6
click at [198, 55] on button "Upload" at bounding box center [184, 46] width 36 height 17
click at [188, 92] on label "Files" at bounding box center [201, 85] width 71 height 13
click at [198, 55] on button "Upload" at bounding box center [184, 46] width 36 height 17
click at [192, 92] on label "Files" at bounding box center [201, 85] width 71 height 13
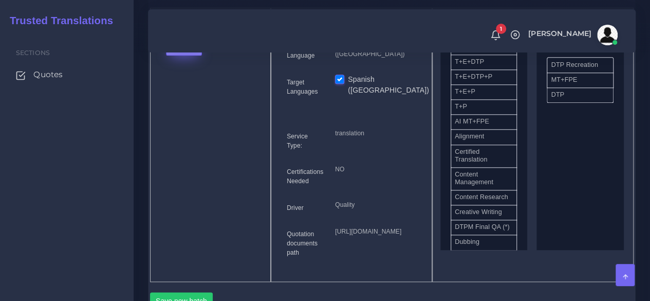
click at [186, 55] on button "Upload" at bounding box center [184, 46] width 36 height 17
click at [184, 92] on label "Files" at bounding box center [201, 85] width 71 height 13
click at [182, 55] on button "Upload" at bounding box center [184, 46] width 36 height 17
click at [184, 92] on label "Files" at bounding box center [201, 85] width 71 height 13
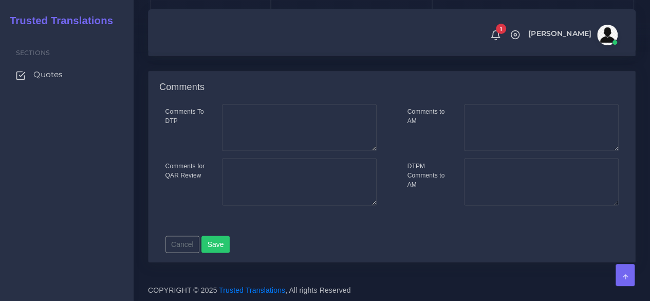
scroll to position [771, 0]
click at [181, 40] on button "Save new batch" at bounding box center [181, 30] width 63 height 17
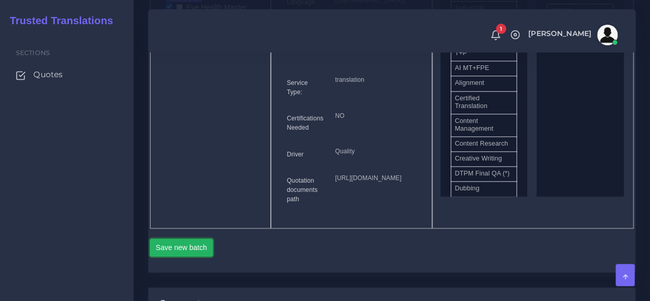
scroll to position [514, 0]
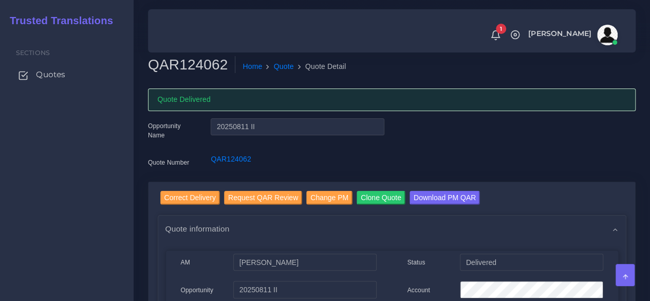
click at [44, 65] on link "Quotes" at bounding box center [67, 75] width 118 height 22
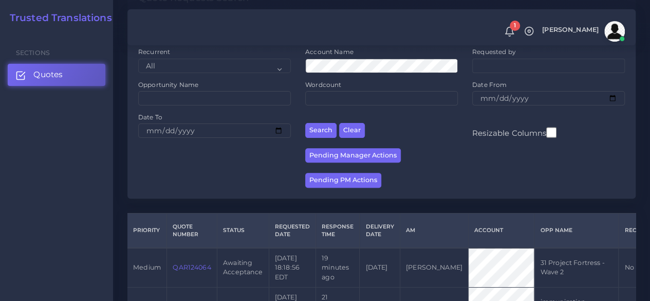
scroll to position [257, 0]
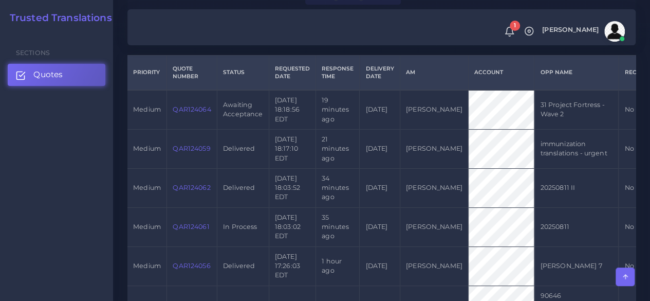
click at [198, 108] on link "QAR124064" at bounding box center [192, 109] width 38 height 8
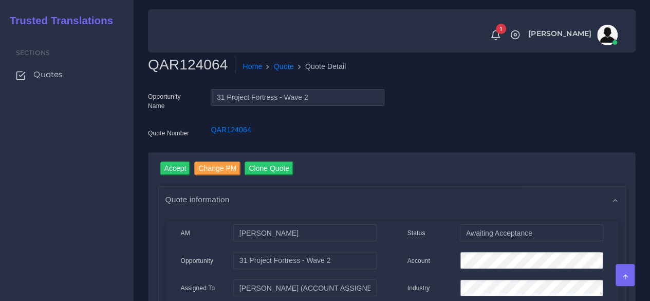
click at [193, 63] on h2 "QAR124064" at bounding box center [191, 64] width 87 height 17
copy h2 "QAR124064"
drag, startPoint x: 177, startPoint y: 169, endPoint x: 200, endPoint y: 154, distance: 28.2
click at [177, 169] on input "Accept" at bounding box center [175, 168] width 30 height 14
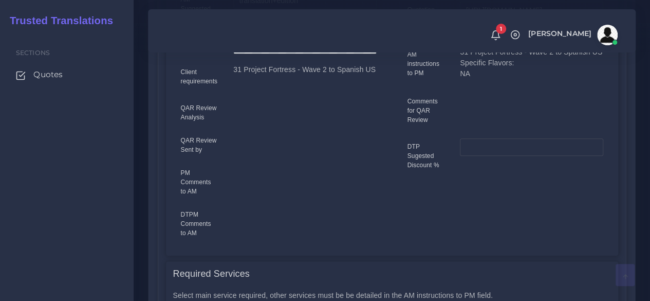
scroll to position [664, 0]
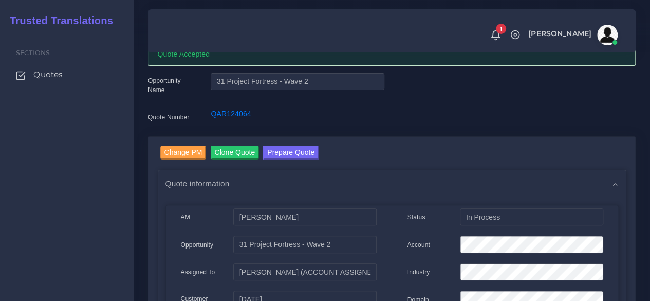
scroll to position [103, 0]
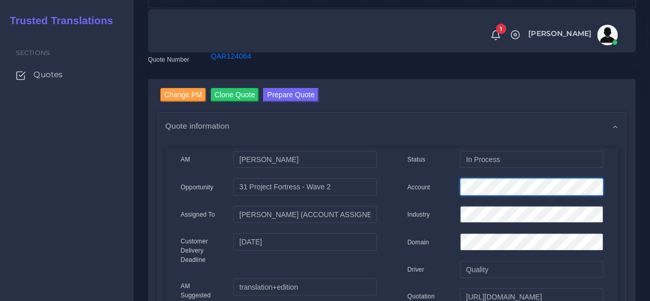
click at [433, 183] on div "Account" at bounding box center [505, 188] width 211 height 21
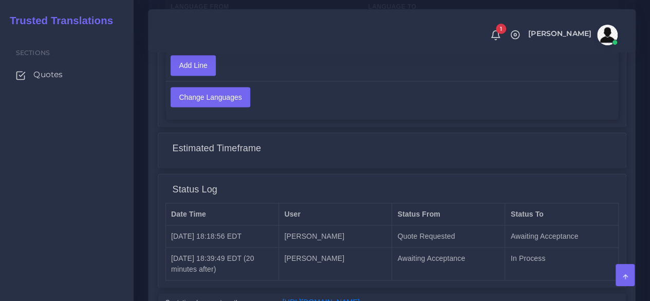
scroll to position [864, 0]
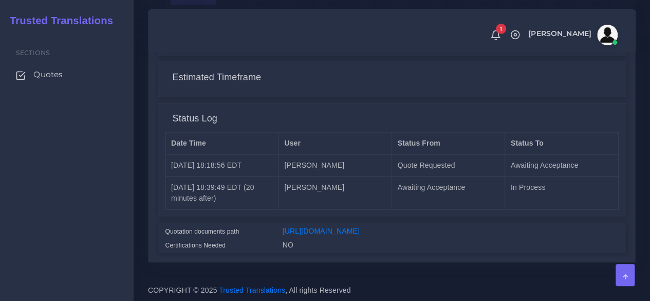
click at [313, 225] on div "[URL][DOMAIN_NAME]" at bounding box center [450, 232] width 351 height 14
click at [313, 226] on link "[URL][DOMAIN_NAME]" at bounding box center [321, 230] width 77 height 8
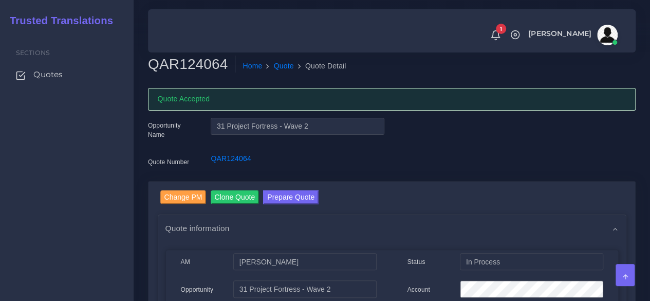
scroll to position [0, 0]
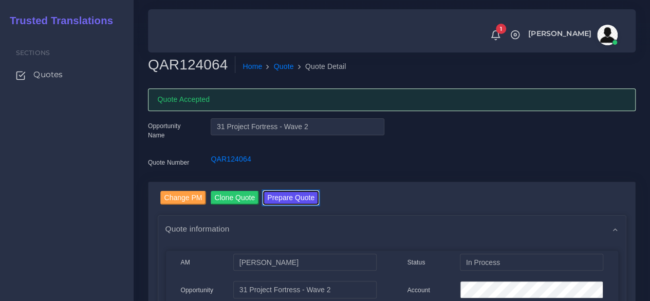
drag, startPoint x: 291, startPoint y: 196, endPoint x: 290, endPoint y: 190, distance: 6.7
click at [291, 196] on button "Prepare Quote" at bounding box center [290, 198] width 55 height 14
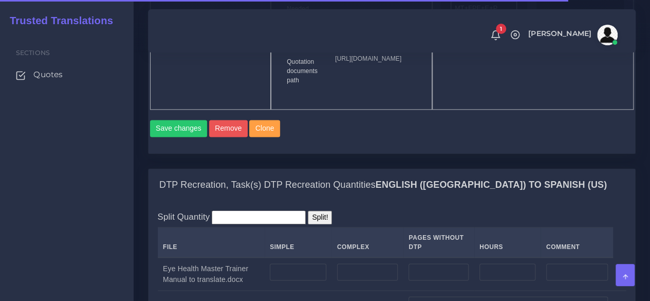
scroll to position [822, 0]
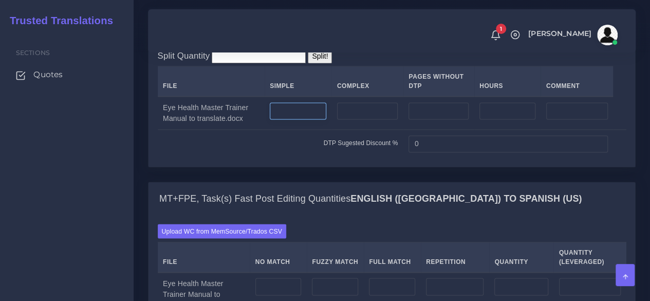
click at [310, 120] on input "number" at bounding box center [298, 110] width 57 height 17
type input "10"
click at [372, 120] on input "number" at bounding box center [367, 110] width 61 height 17
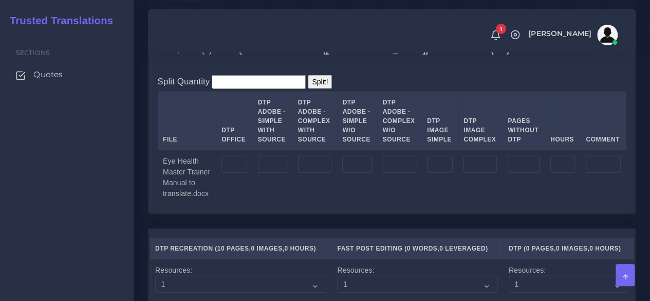
scroll to position [1233, 0]
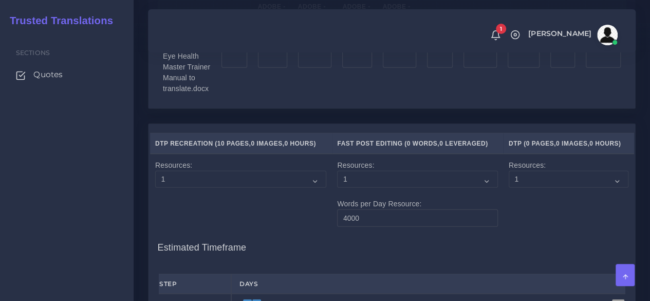
type input "7"
click at [267, 68] on input "number" at bounding box center [272, 59] width 29 height 17
type input "10"
click at [320, 68] on input "number" at bounding box center [315, 59] width 34 height 17
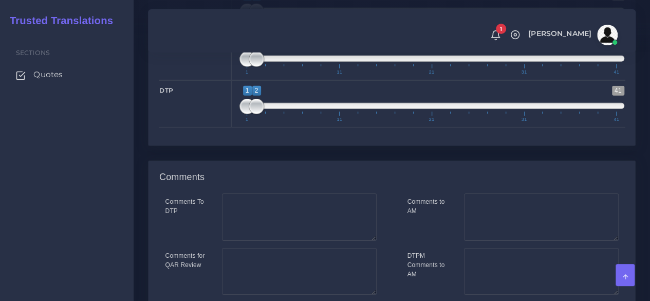
scroll to position [1685, 0]
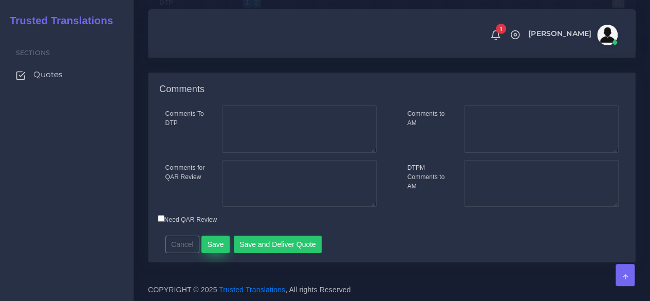
type input "7"
click at [212, 240] on button "Save" at bounding box center [215, 243] width 28 height 17
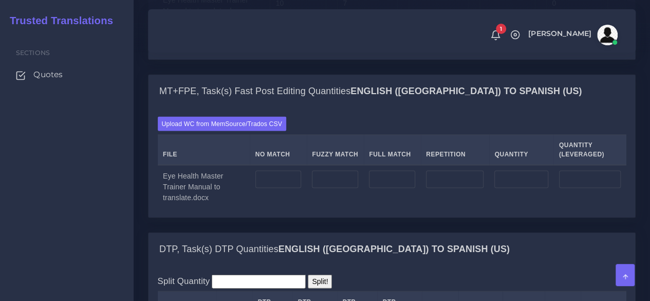
scroll to position [976, 0]
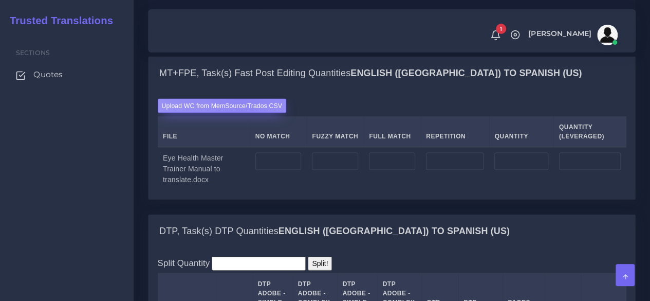
click at [240, 113] on label "Upload WC from MemSource/Trados CSV" at bounding box center [222, 106] width 129 height 14
click at [0, 0] on input "Upload WC from MemSource/Trados CSV" at bounding box center [0, 0] width 0 height 0
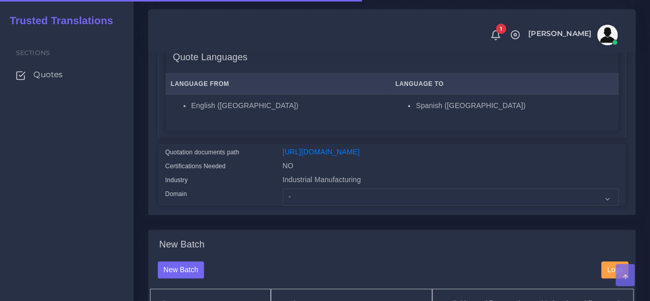
scroll to position [308, 0]
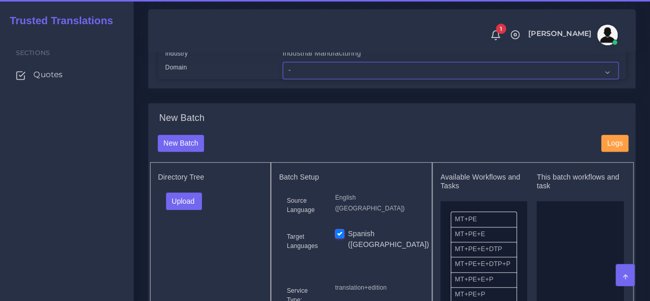
click at [305, 79] on select "- Advertising and Media Agriculture, Forestry and Fishing Architecture, Buildin…" at bounding box center [451, 70] width 336 height 17
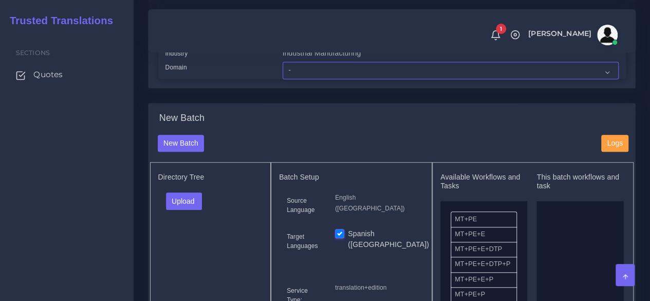
select select "Industrial Manufacturing"
click at [283, 79] on select "- Advertising and Media Agriculture, Forestry and Fishing Architecture, Buildin…" at bounding box center [451, 70] width 336 height 17
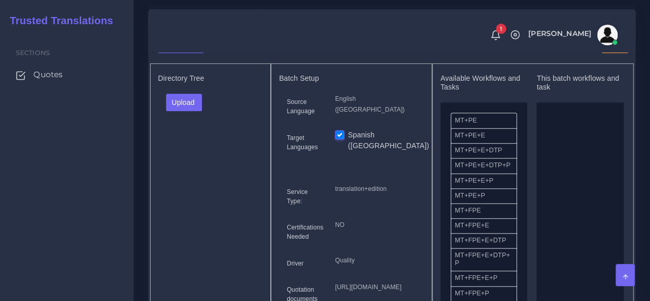
scroll to position [411, 0]
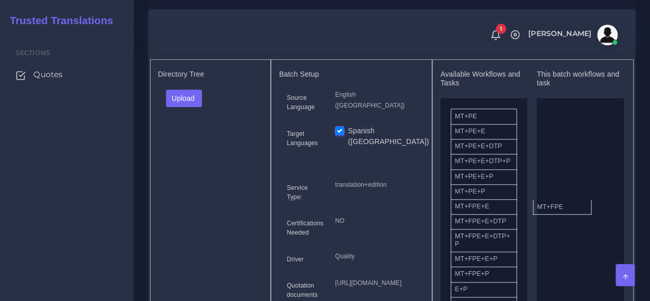
drag, startPoint x: 487, startPoint y: 231, endPoint x: 567, endPoint y: 227, distance: 80.3
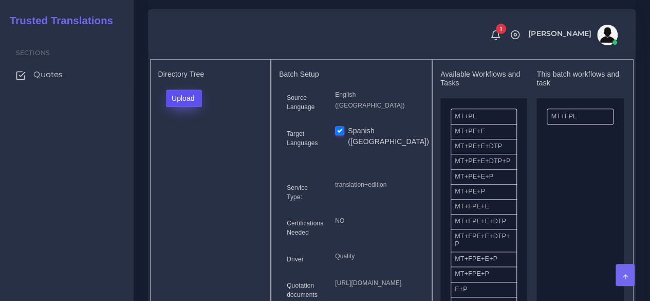
click at [184, 107] on button "Upload" at bounding box center [184, 97] width 36 height 17
click at [185, 143] on label "Files" at bounding box center [201, 137] width 71 height 13
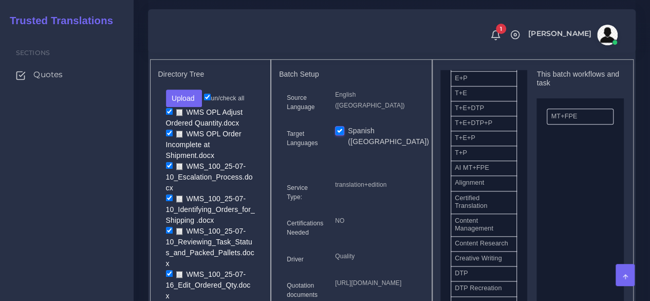
scroll to position [257, 0]
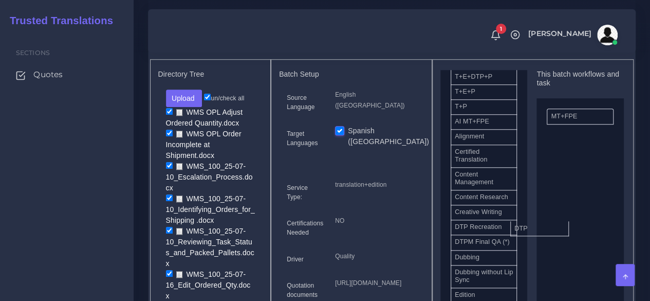
drag, startPoint x: 488, startPoint y: 257, endPoint x: 548, endPoint y: 247, distance: 60.5
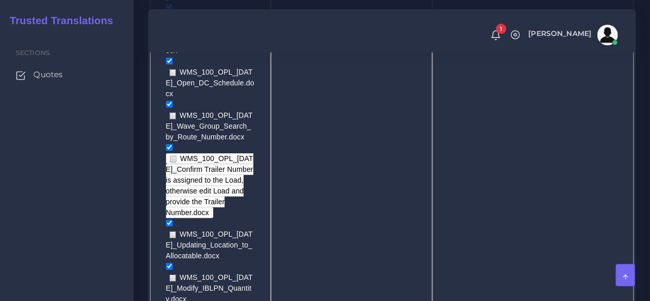
scroll to position [1490, 0]
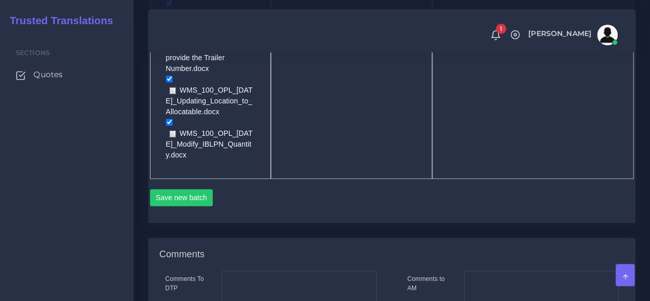
click at [190, 189] on div "Save new batch" at bounding box center [392, 201] width 484 height 25
click at [187, 189] on button "Save new batch" at bounding box center [181, 197] width 63 height 17
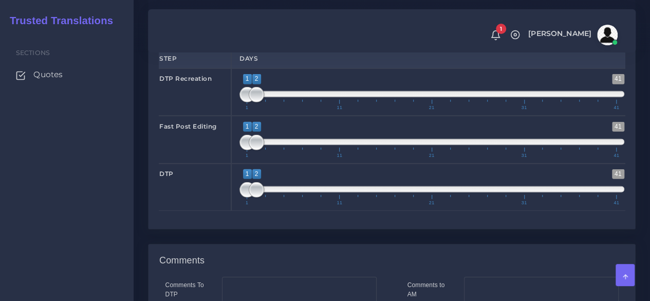
scroll to position [1490, 0]
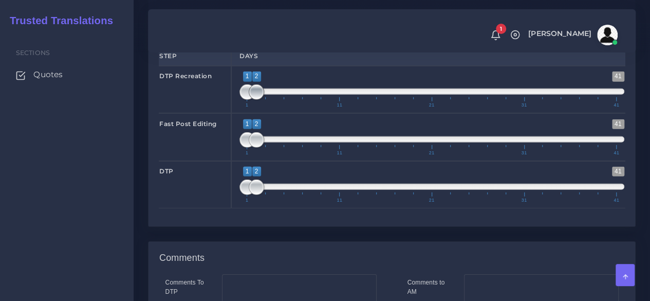
type input "1;1"
drag, startPoint x: 255, startPoint y: 150, endPoint x: 238, endPoint y: 151, distance: 16.5
click at [238, 113] on div "1 41 1 1 1 — 1 1 11 21 31 41 1;1" at bounding box center [431, 89] width 401 height 47
click at [256, 147] on span at bounding box center [256, 139] width 15 height 15
click at [258, 195] on span at bounding box center [256, 186] width 15 height 15
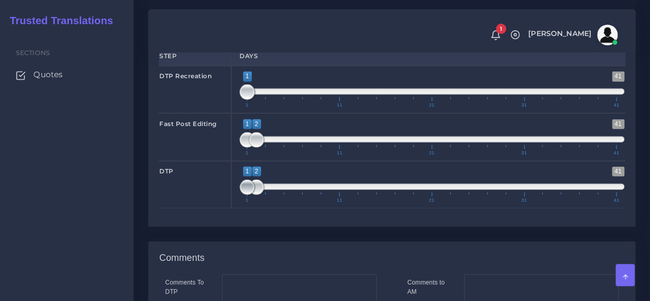
type input "2;2"
drag, startPoint x: 244, startPoint y: 246, endPoint x: 256, endPoint y: 244, distance: 12.6
click at [256, 195] on span at bounding box center [256, 186] width 15 height 15
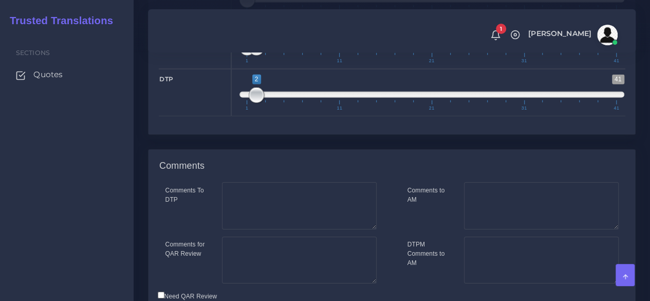
scroll to position [1715, 0]
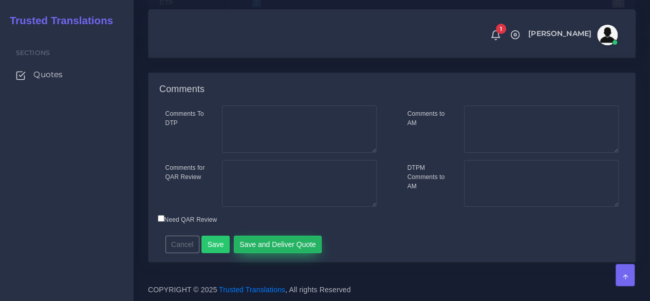
click at [290, 239] on button "Save and Deliver Quote" at bounding box center [278, 243] width 88 height 17
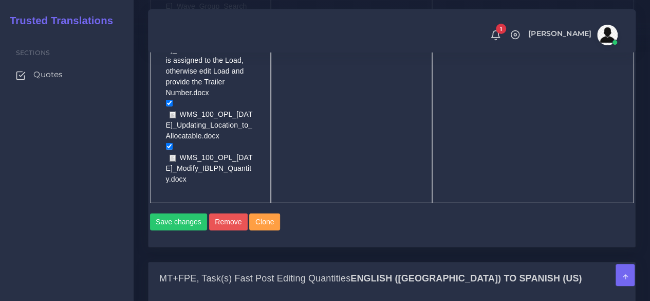
scroll to position [1593, 0]
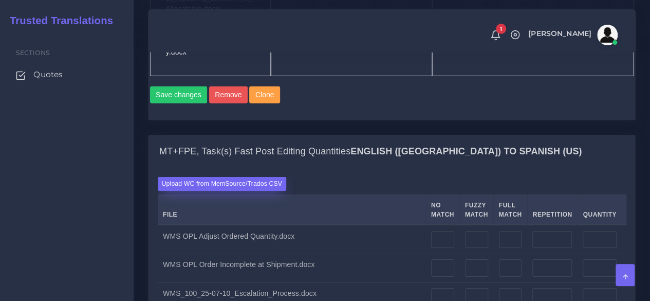
click at [227, 177] on label "Upload WC from MemSource/Trados CSV" at bounding box center [222, 184] width 129 height 14
click at [0, 0] on input "Upload WC from MemSource/Trados CSV" at bounding box center [0, 0] width 0 height 0
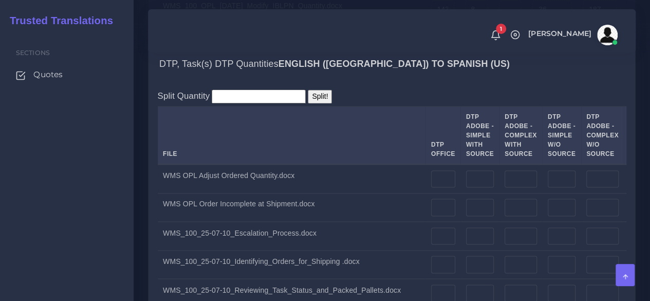
scroll to position [2723, 0]
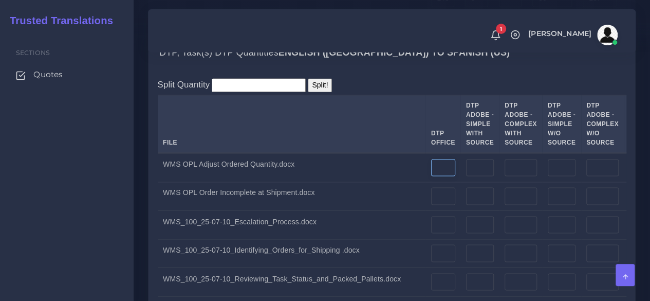
click at [431, 171] on input "number" at bounding box center [443, 167] width 24 height 17
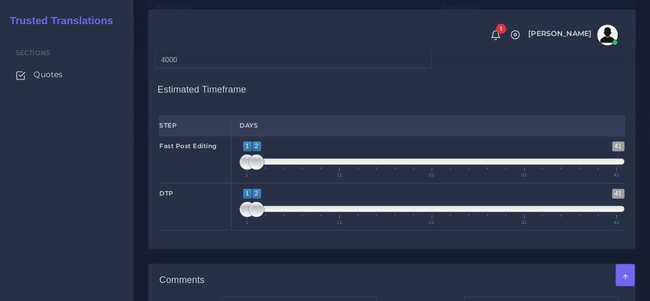
scroll to position [3956, 0]
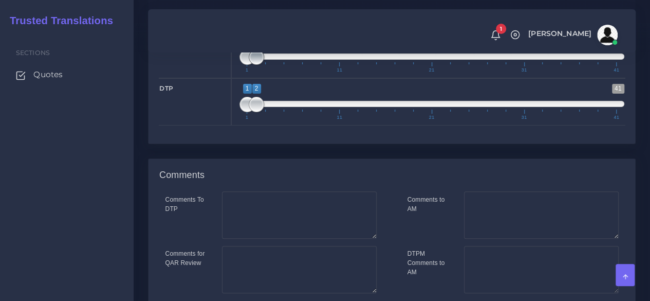
type input "35"
type input "1;1"
drag, startPoint x: 257, startPoint y: 123, endPoint x: 235, endPoint y: 127, distance: 22.5
click at [235, 78] on div "1 41 1 1 1 — 1 1 11 21 31 41 1;1" at bounding box center [431, 54] width 401 height 47
type input "2;2"
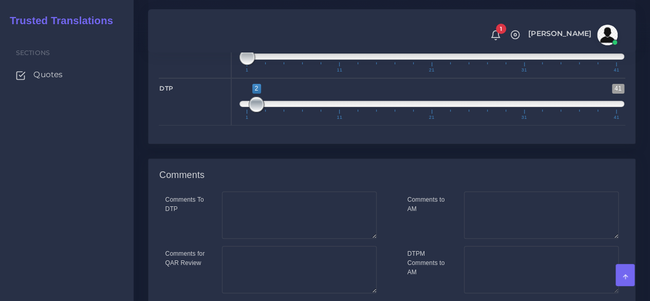
drag, startPoint x: 241, startPoint y: 164, endPoint x: 251, endPoint y: 164, distance: 9.8
click at [251, 112] on span at bounding box center [256, 104] width 15 height 15
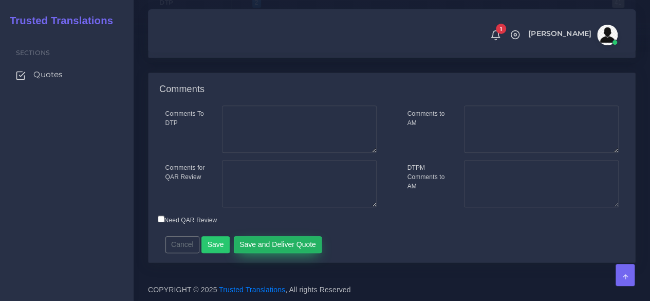
click at [276, 238] on button "Save and Deliver Quote" at bounding box center [278, 244] width 88 height 17
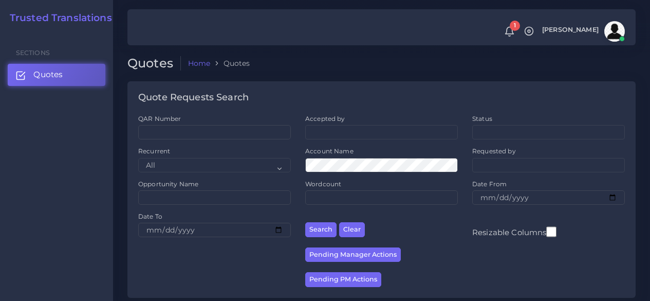
scroll to position [257, 0]
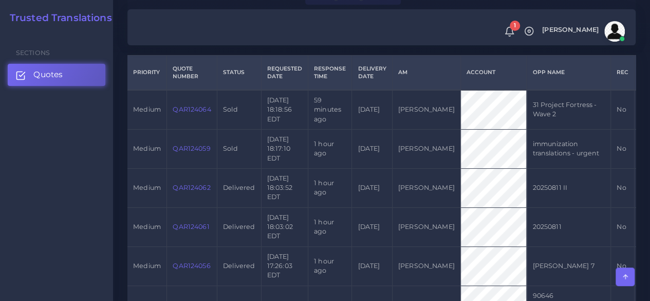
click at [186, 146] on link "QAR124059" at bounding box center [192, 148] width 38 height 8
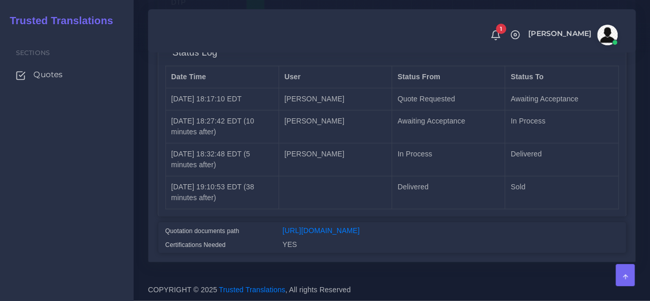
scroll to position [1210, 0]
click at [321, 226] on link "https://workdrive.zoho.com/fgoh3e43b1a1fe2124b65bedd7c3c51a0e040/teams/fgoh3e43…" at bounding box center [321, 230] width 77 height 8
